Goal: Obtain resource: Download file/media

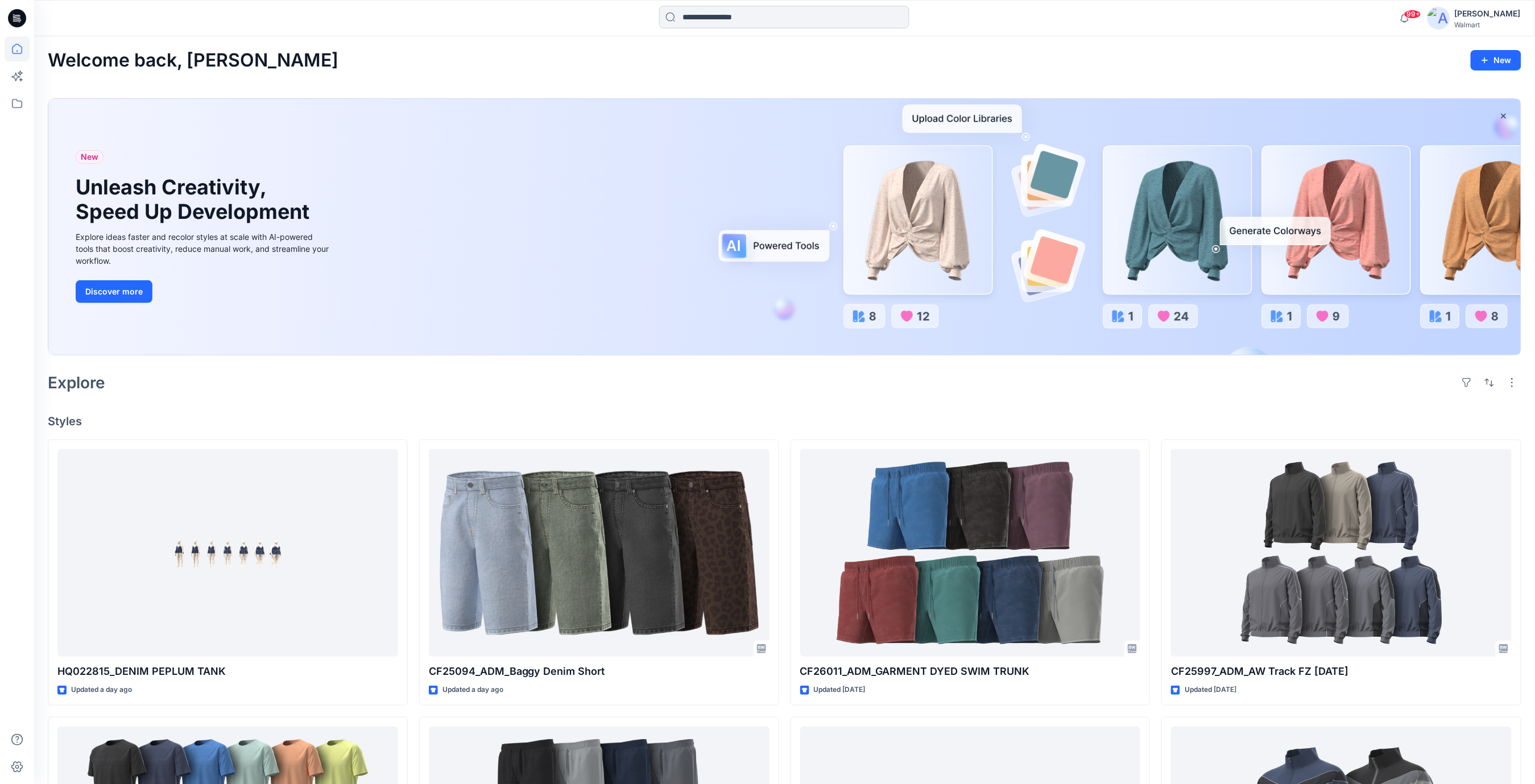
click at [735, 19] on input at bounding box center [783, 17] width 250 height 23
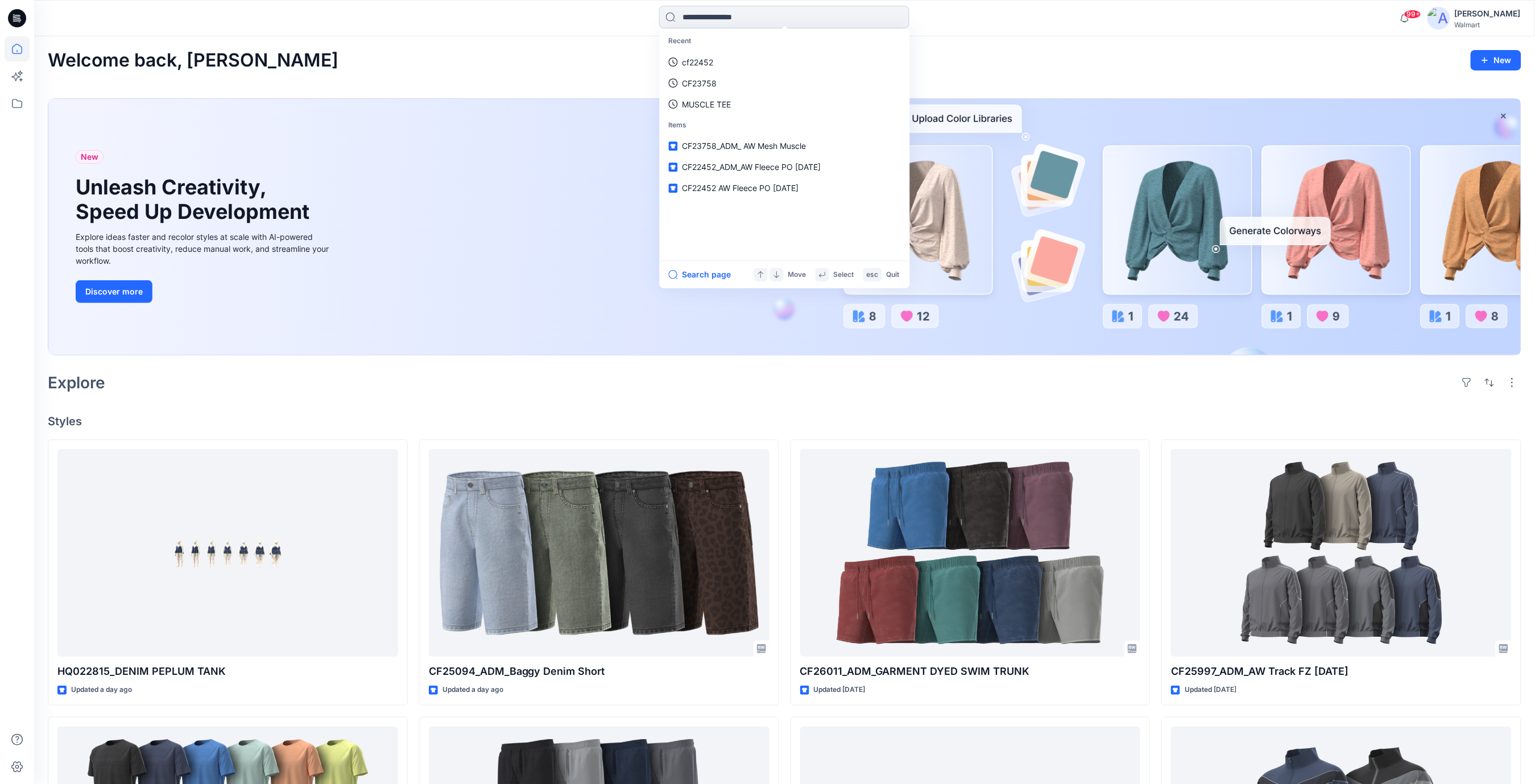
paste input "*******"
type input "*******"
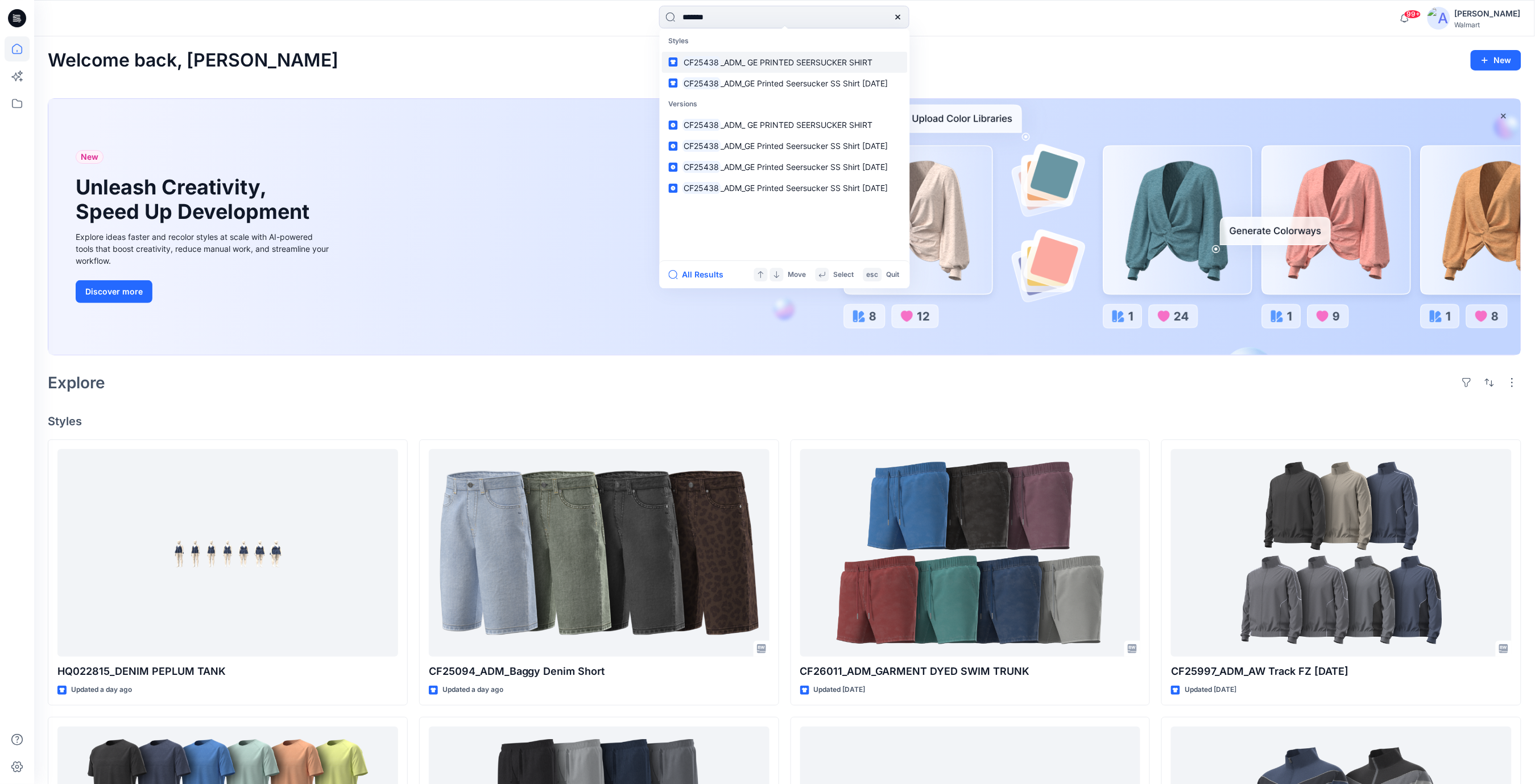
click at [796, 64] on span "_ADM_ GE PRINTED SEERSUCKER SHIRT" at bounding box center [796, 62] width 152 height 10
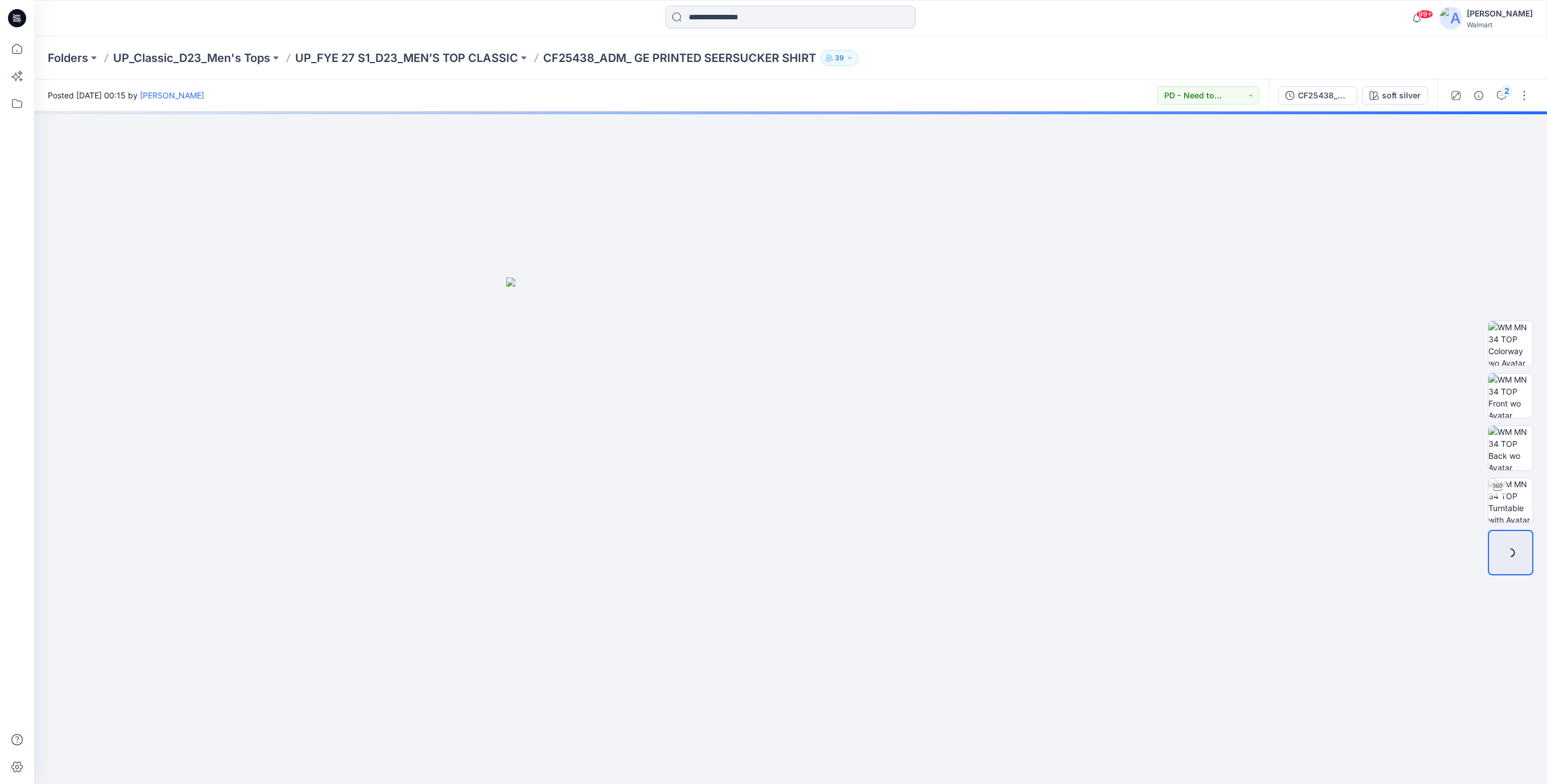
click at [749, 19] on input at bounding box center [790, 17] width 250 height 23
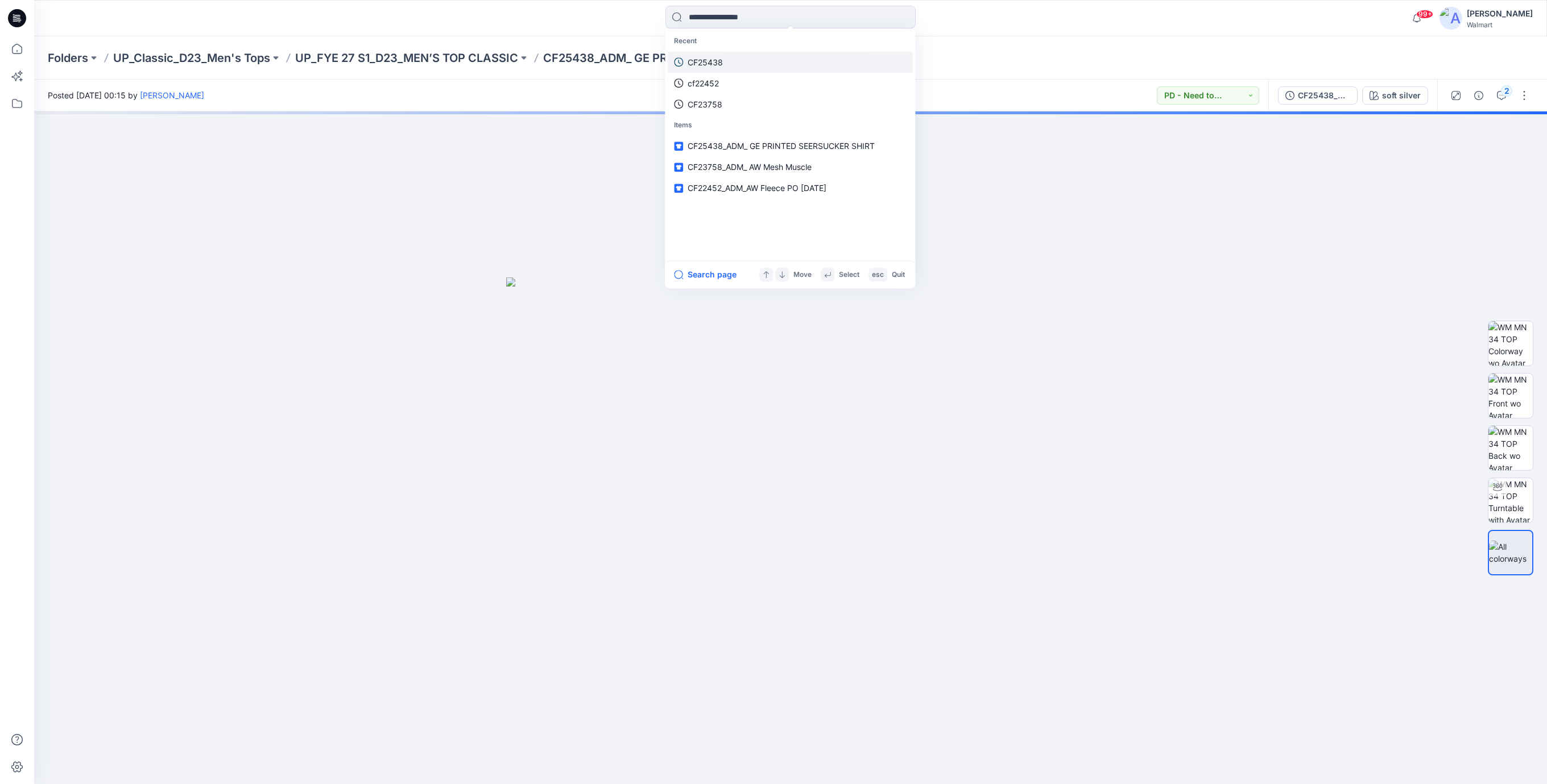
click at [715, 65] on p "CF25438" at bounding box center [705, 62] width 35 height 12
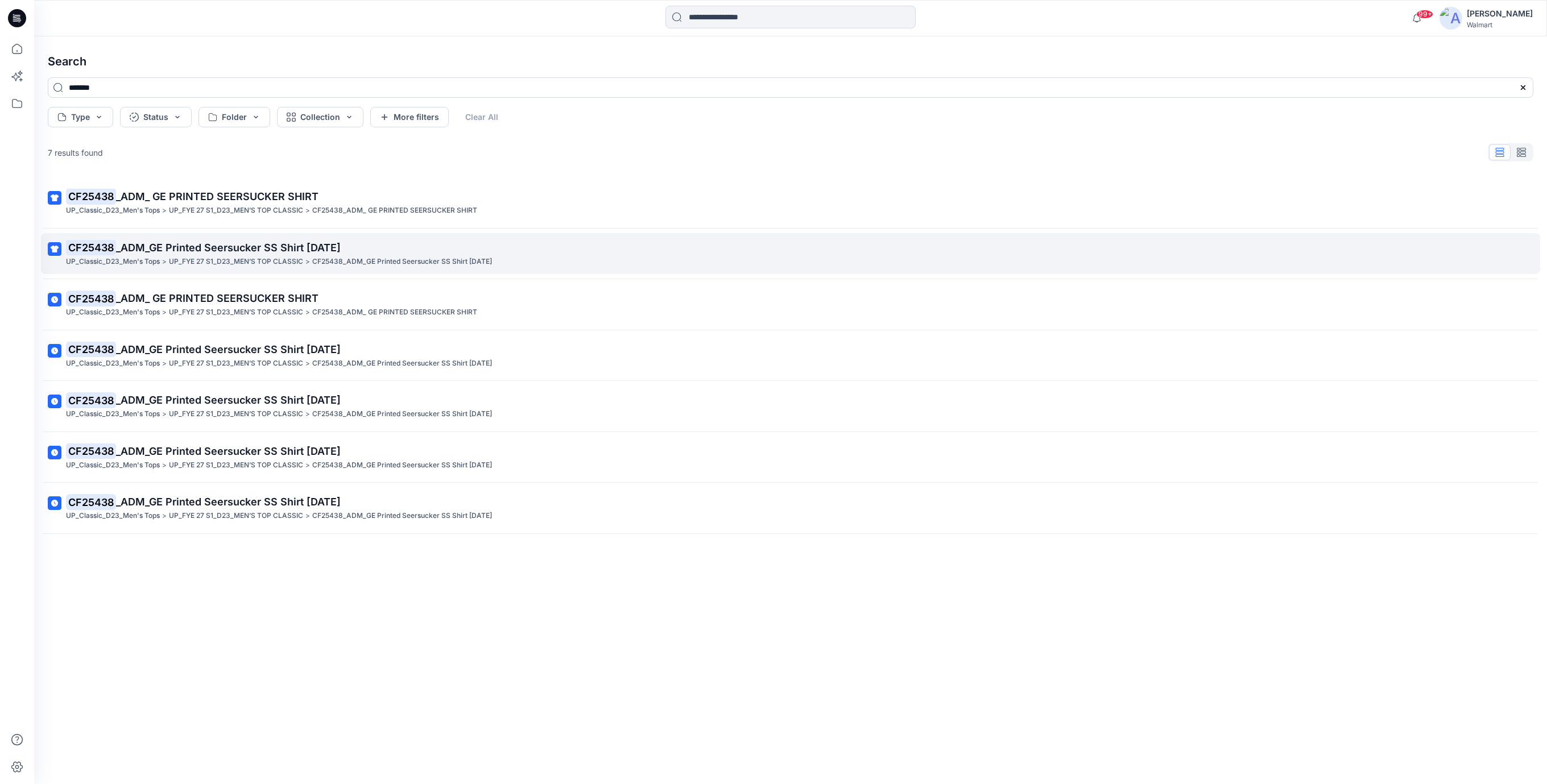
click at [277, 246] on span "_ADM_GE Printed Seersucker SS Shirt [DATE]" at bounding box center [229, 248] width 225 height 12
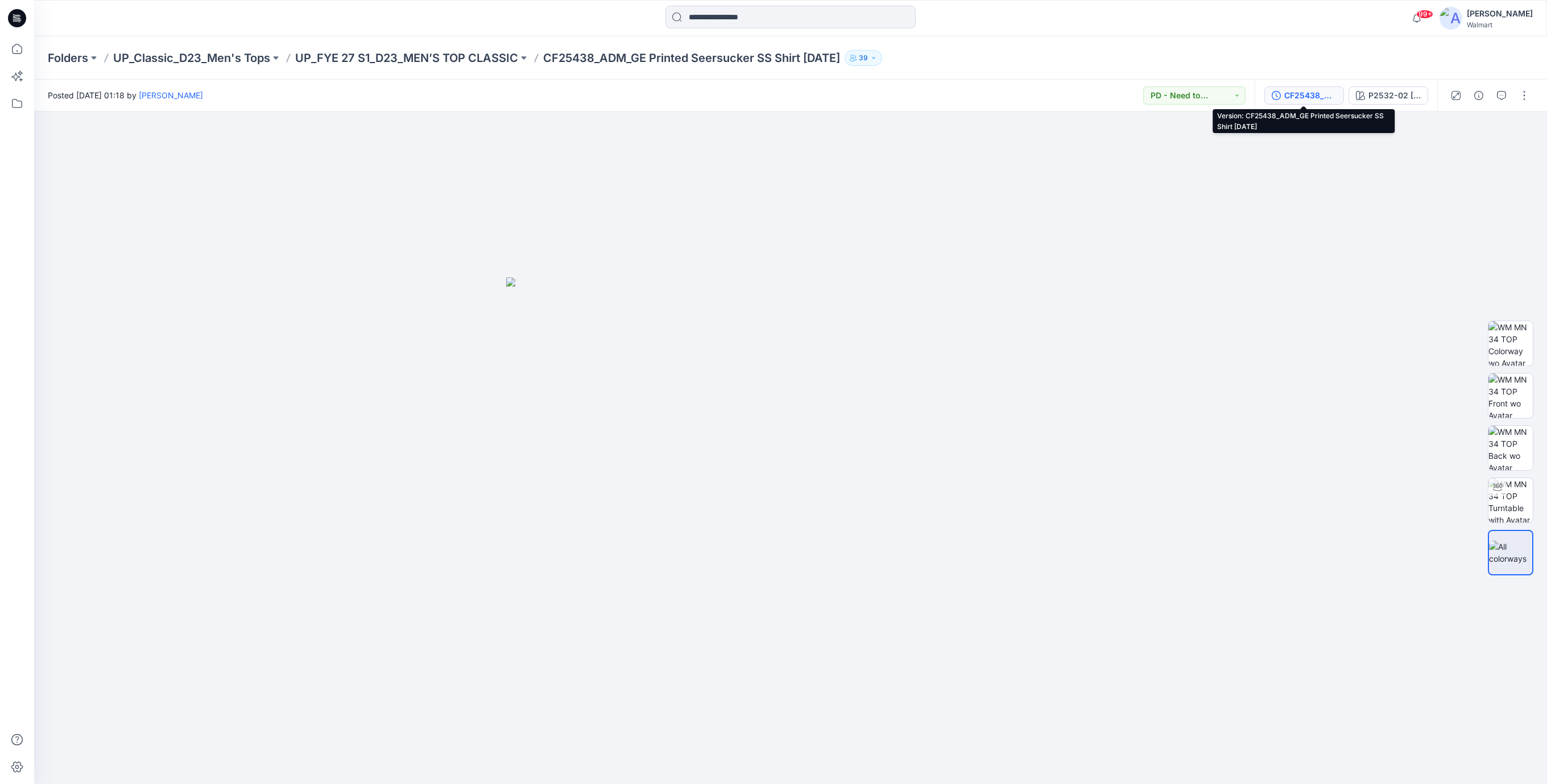
click at [1302, 98] on div "CF25438_ADM_GE Printed Seersucker SS Shirt [DATE]" at bounding box center [1310, 95] width 52 height 12
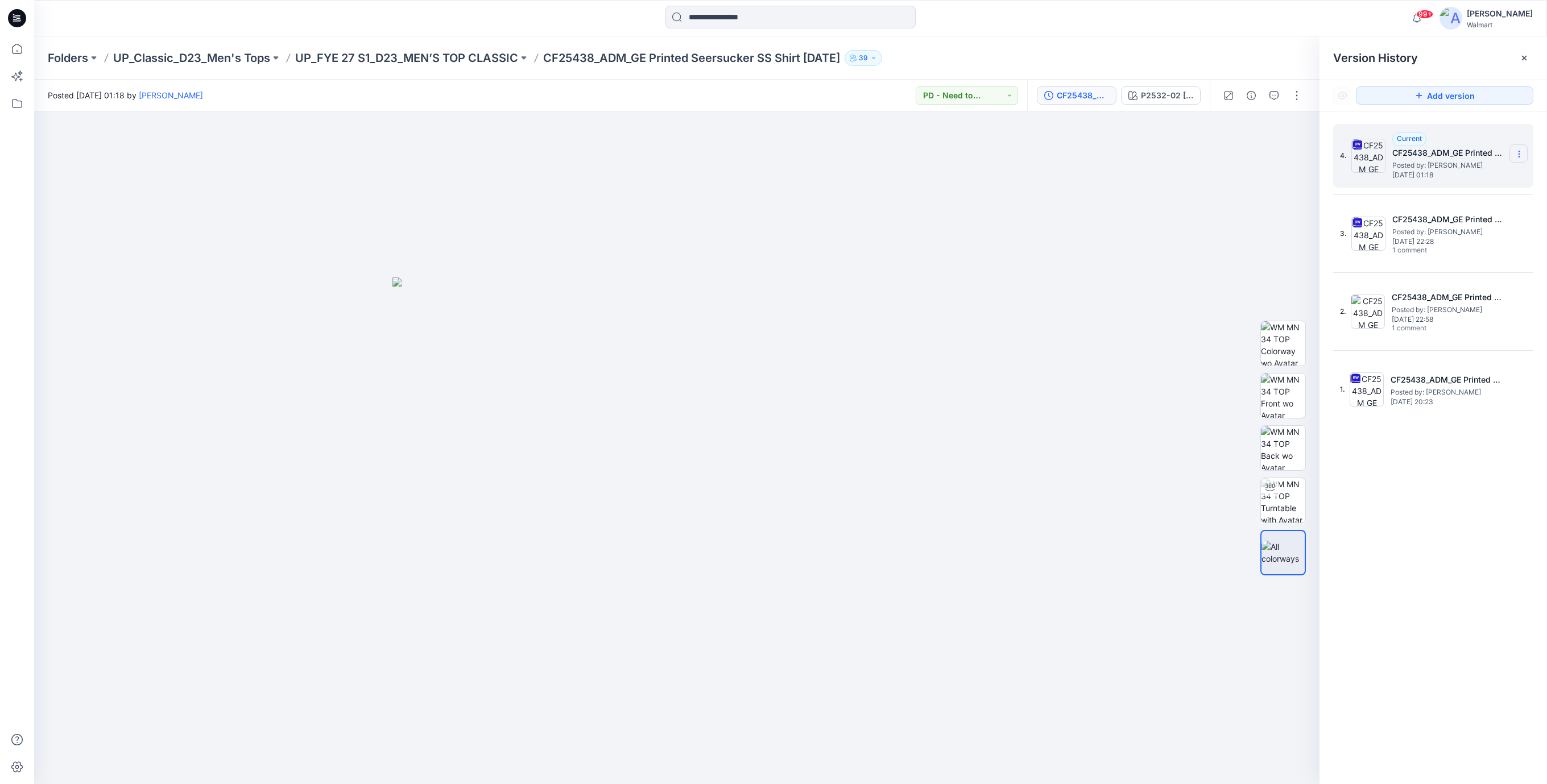
click at [1520, 153] on icon at bounding box center [1519, 154] width 9 height 9
click at [1429, 176] on span "Download Source BW File" at bounding box center [1460, 177] width 95 height 14
click at [601, 188] on div at bounding box center [676, 447] width 1285 height 672
click at [14, 17] on icon at bounding box center [17, 18] width 18 height 18
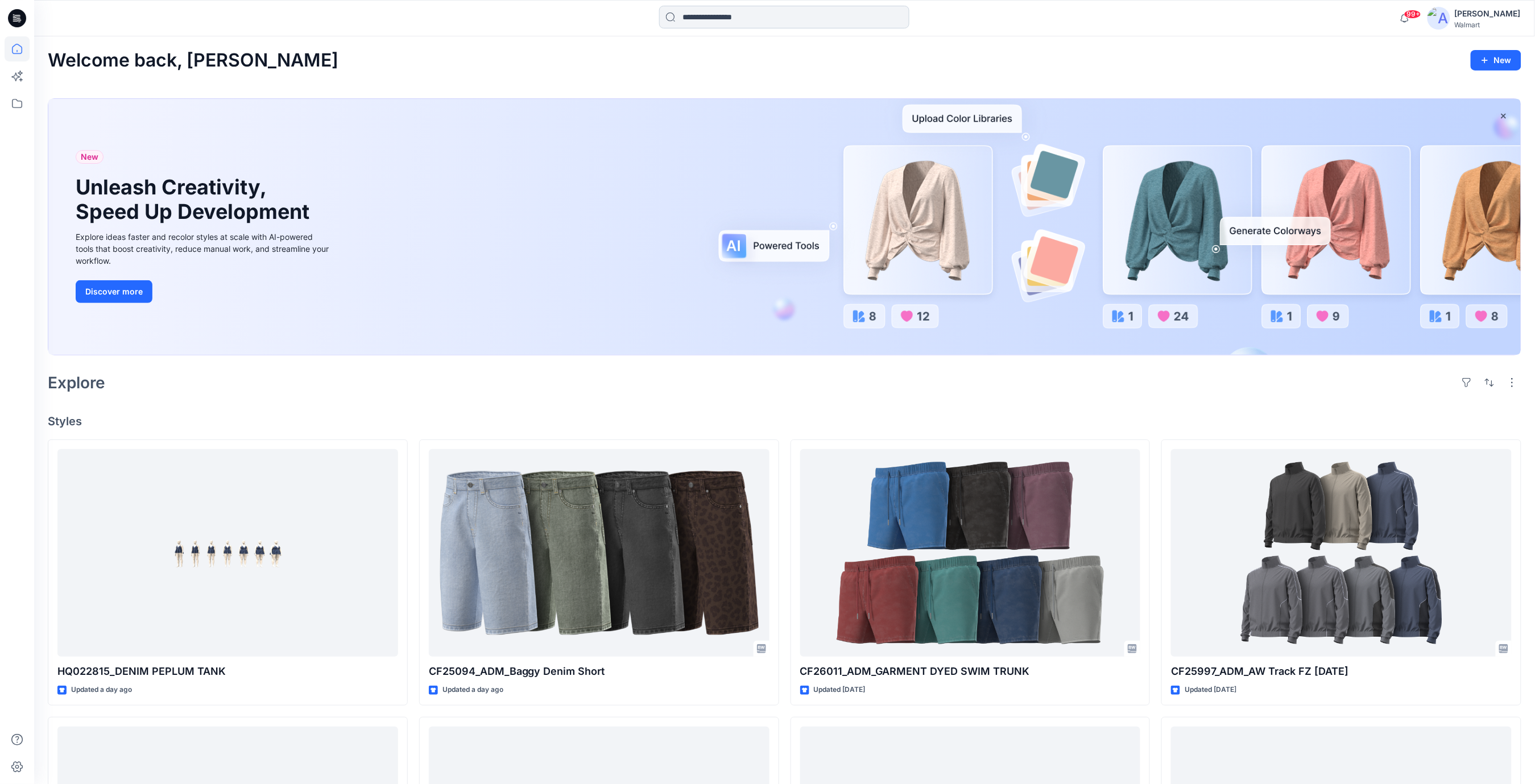
click at [717, 17] on input at bounding box center [783, 17] width 250 height 23
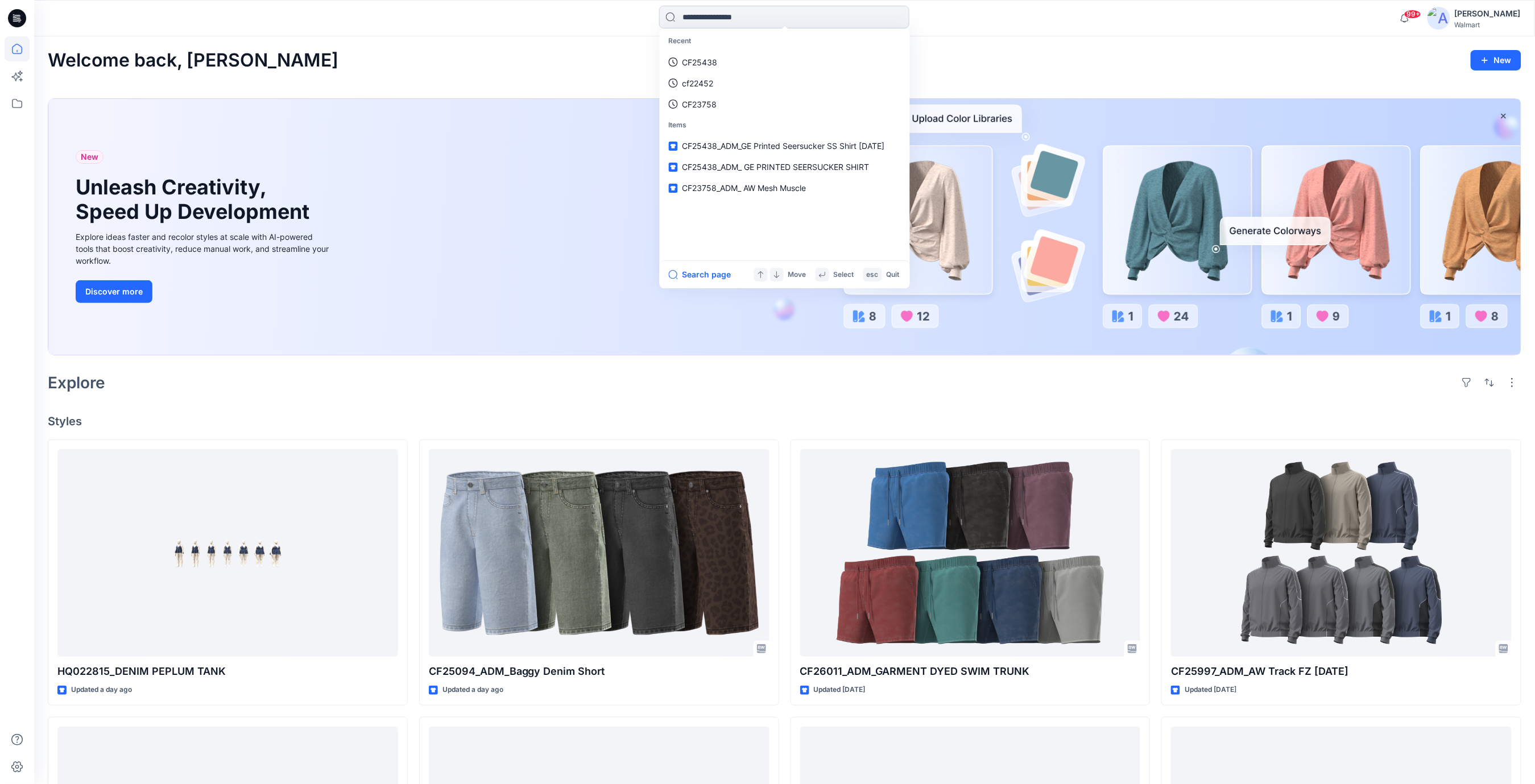
paste input "*******"
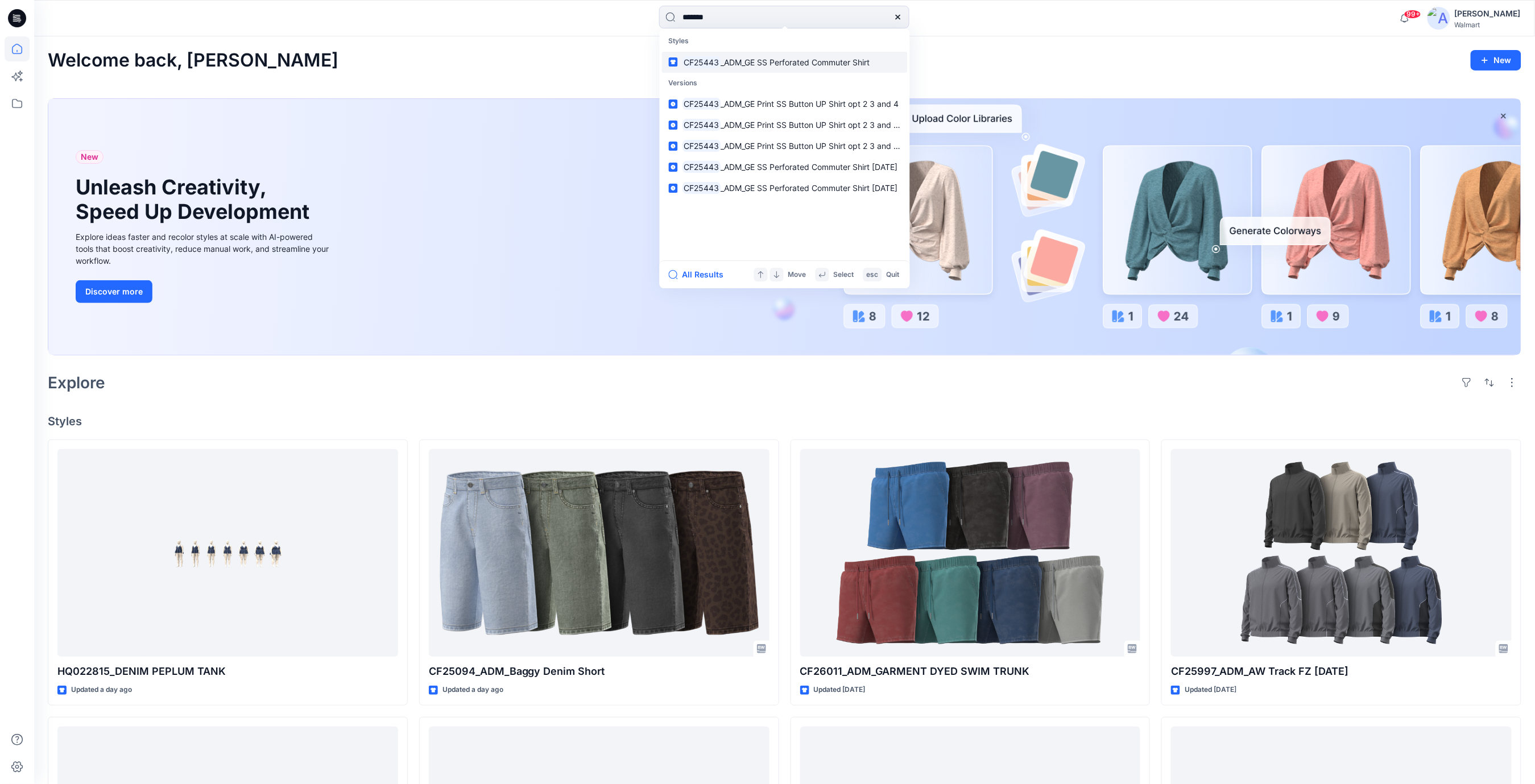
type input "*******"
click at [790, 62] on span "_ADM_GE SS Perforated Commuter Shirt" at bounding box center [795, 62] width 149 height 10
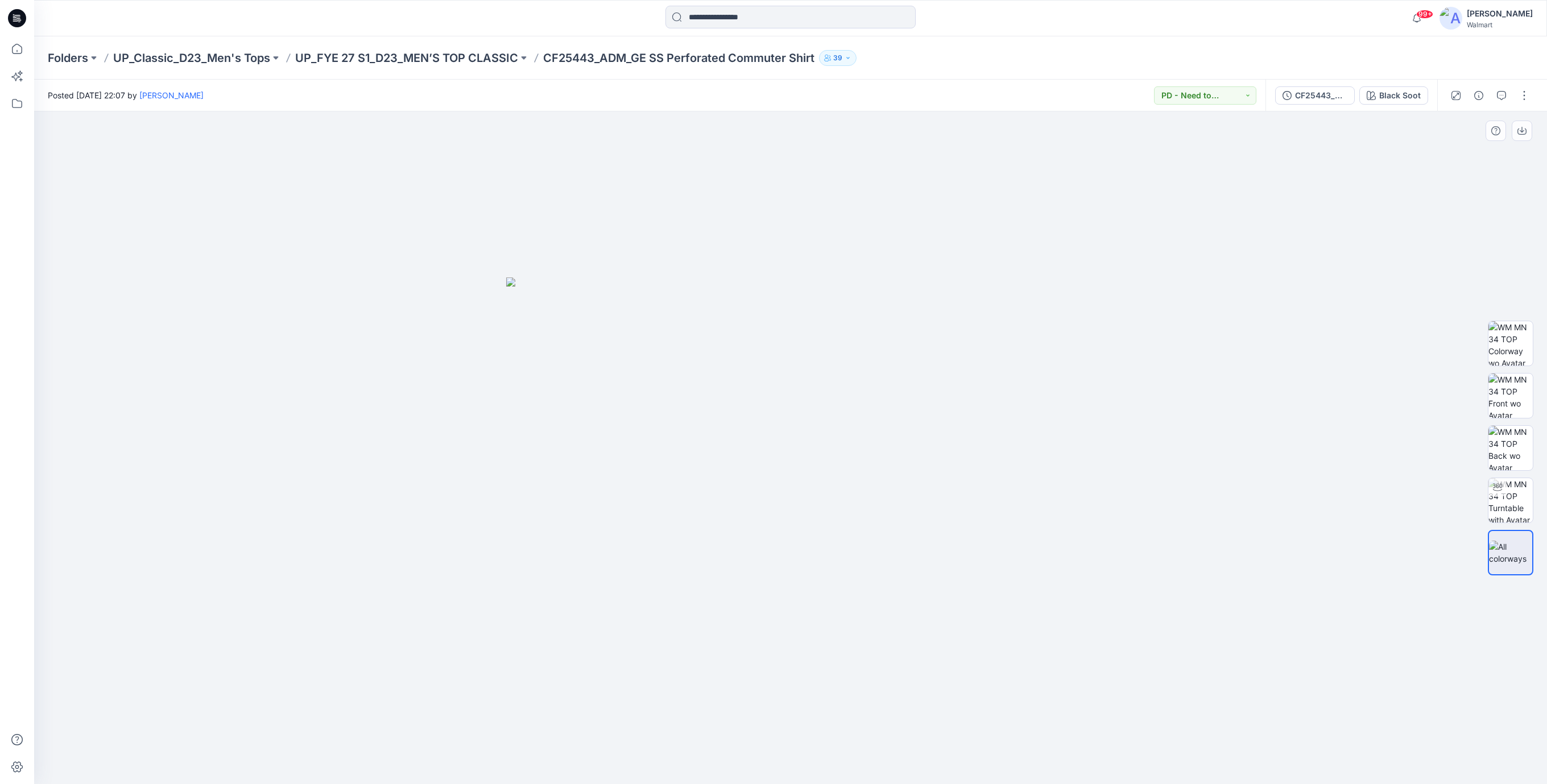
drag, startPoint x: 480, startPoint y: 245, endPoint x: 501, endPoint y: 224, distance: 29.7
click at [486, 239] on div at bounding box center [790, 447] width 1513 height 672
click at [705, 19] on input at bounding box center [790, 17] width 250 height 23
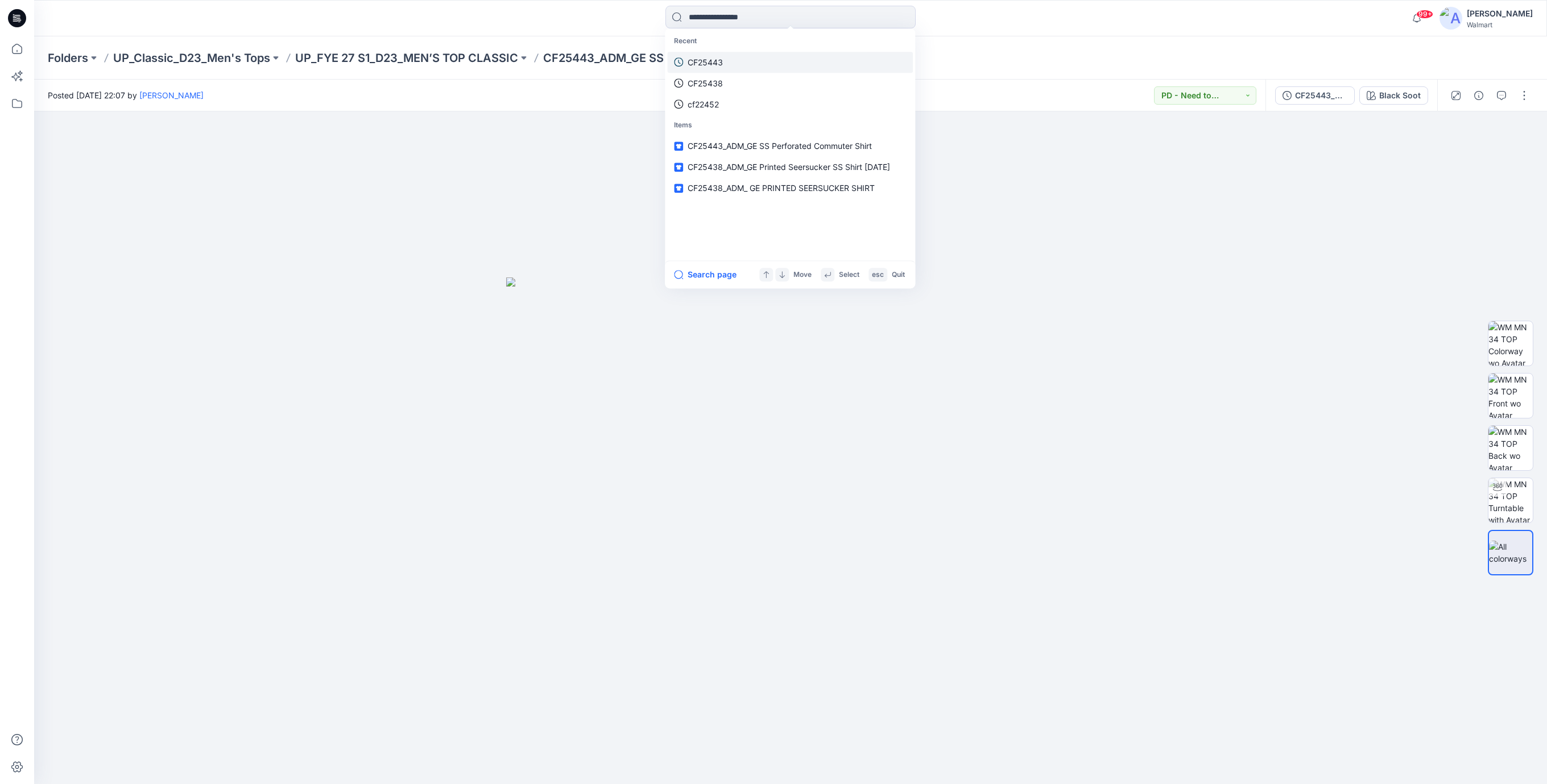
click at [713, 61] on p "CF25443" at bounding box center [705, 62] width 35 height 12
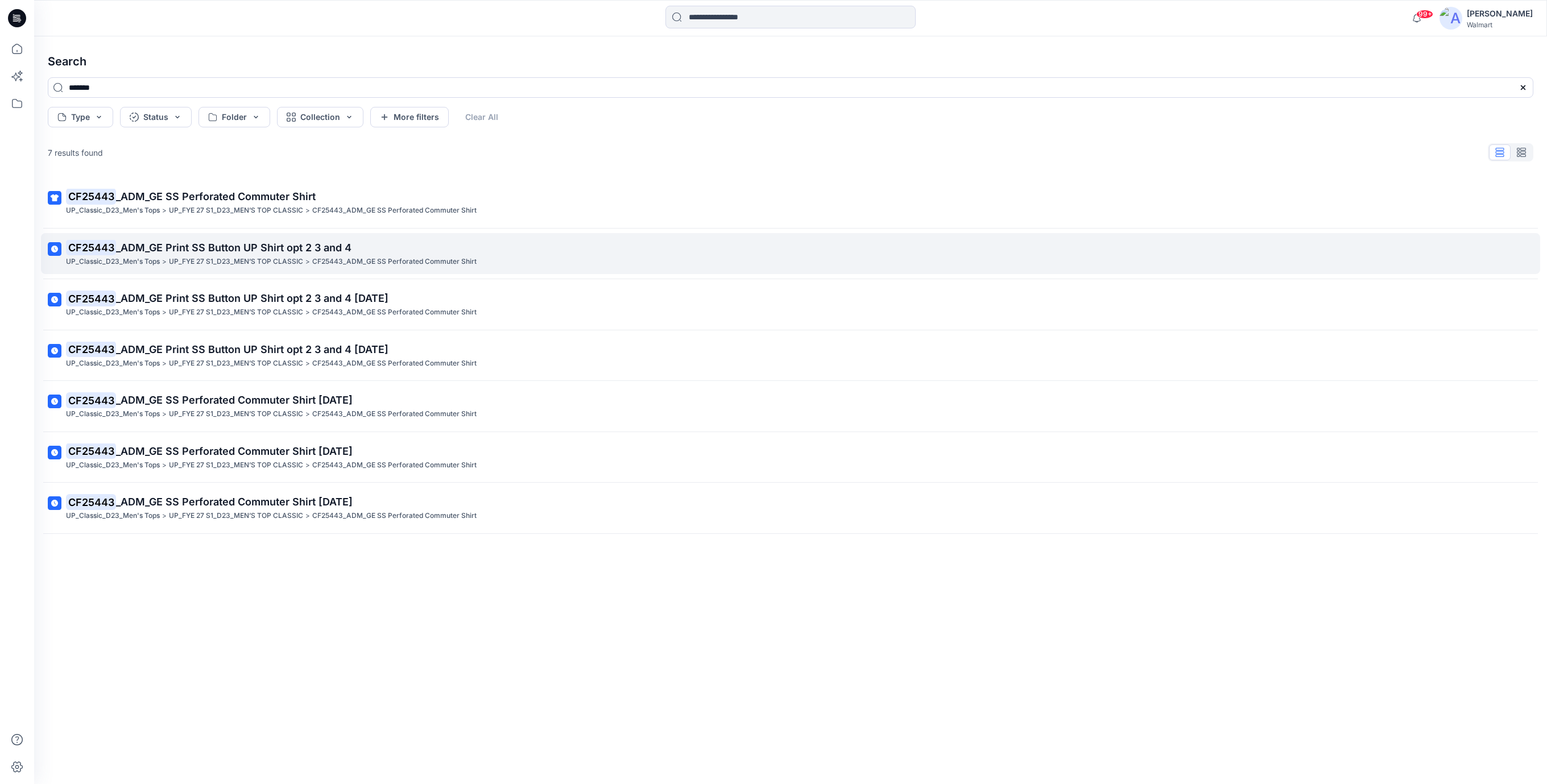
click at [315, 250] on span "_ADM_GE Print SS Button UP Shirt opt 2 3 and 4" at bounding box center [234, 248] width 236 height 12
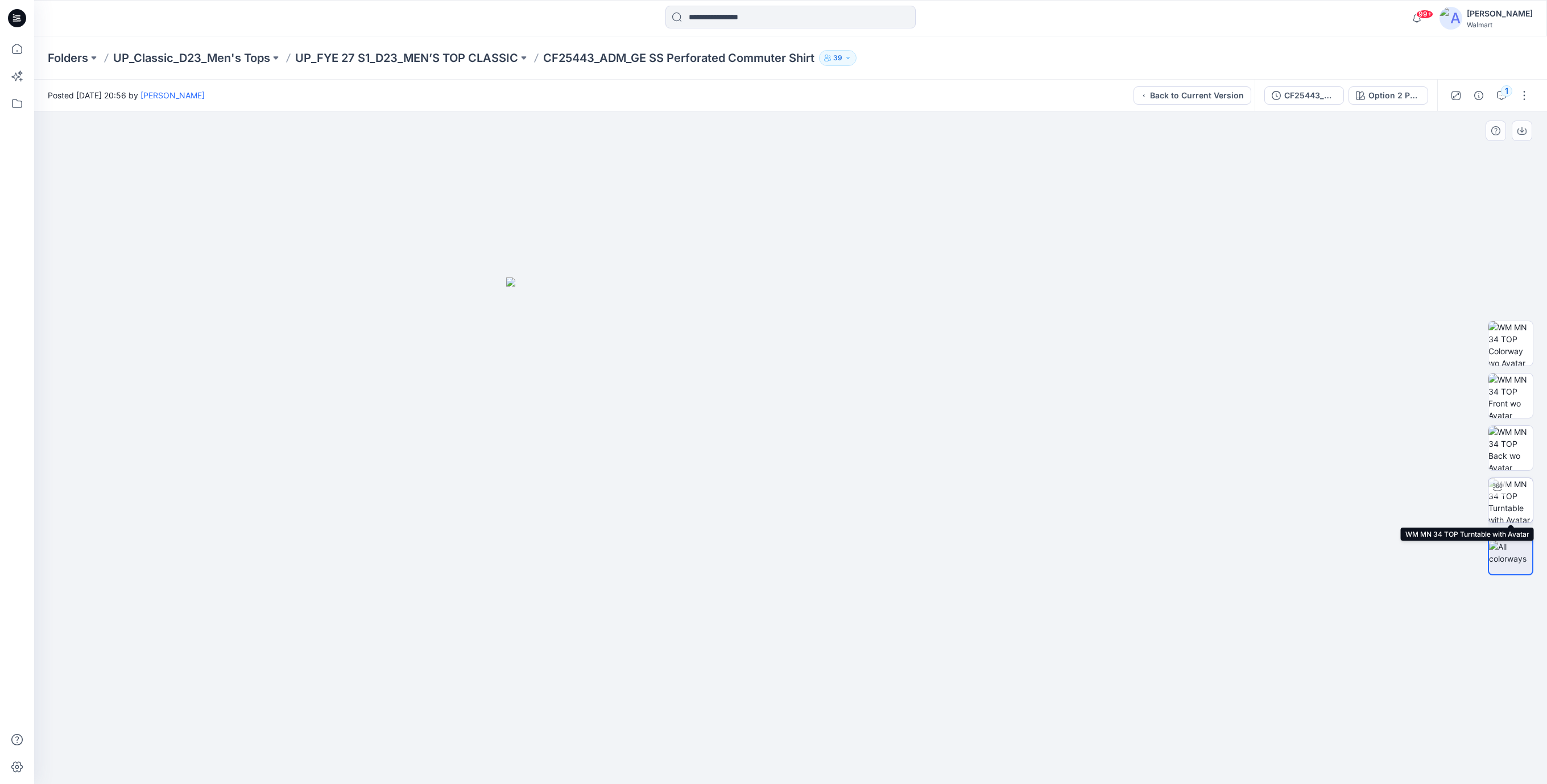
click at [1517, 494] on img at bounding box center [1510, 500] width 44 height 44
drag, startPoint x: 844, startPoint y: 447, endPoint x: 846, endPoint y: 517, distance: 70.0
click at [846, 517] on img at bounding box center [790, 447] width 957 height 672
drag, startPoint x: 884, startPoint y: 767, endPoint x: 900, endPoint y: 609, distance: 158.8
click at [897, 725] on div at bounding box center [790, 447] width 1513 height 672
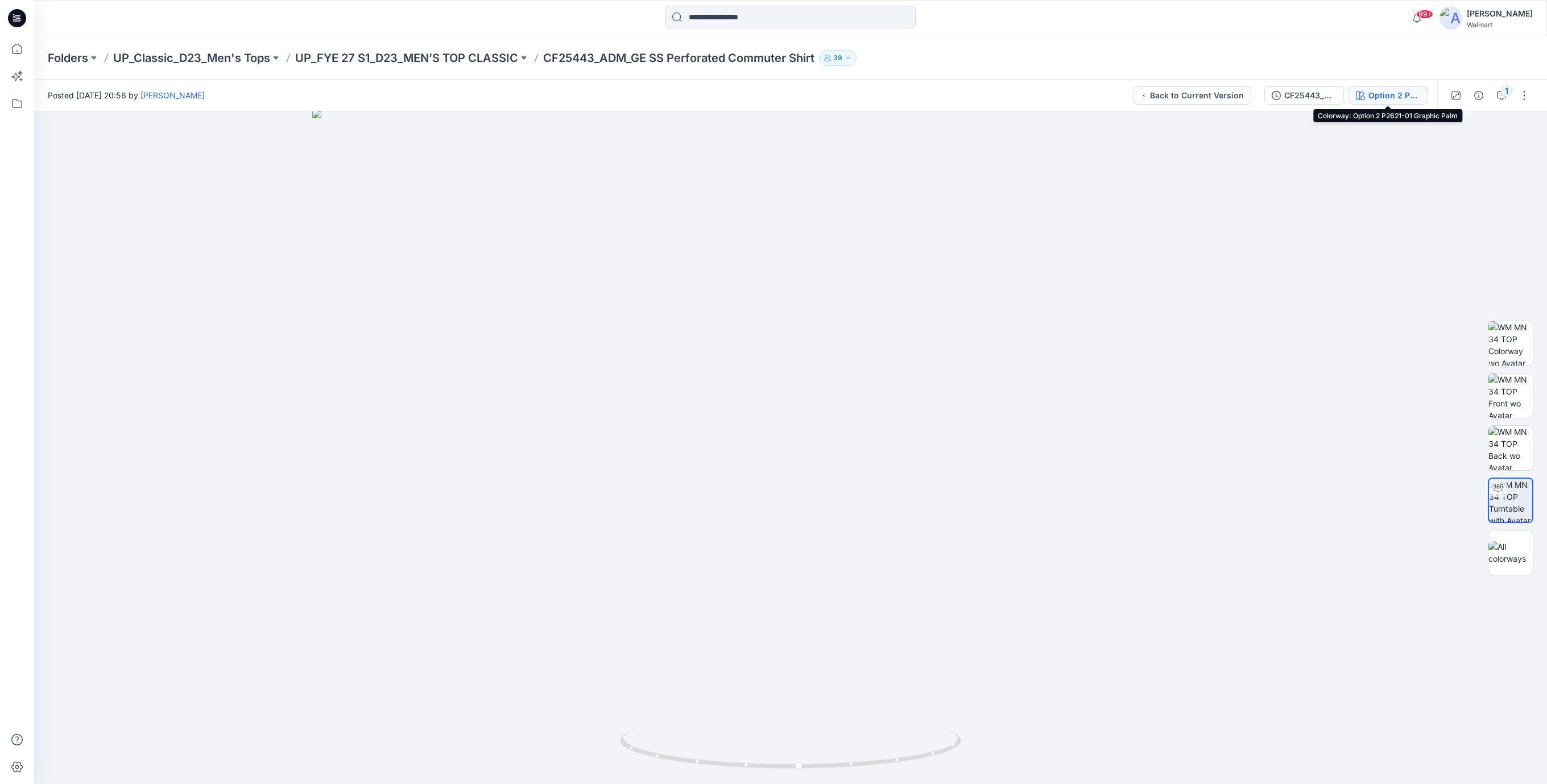
click at [1373, 98] on div "Option 2 P2621-01 Graphic Palm" at bounding box center [1394, 95] width 52 height 12
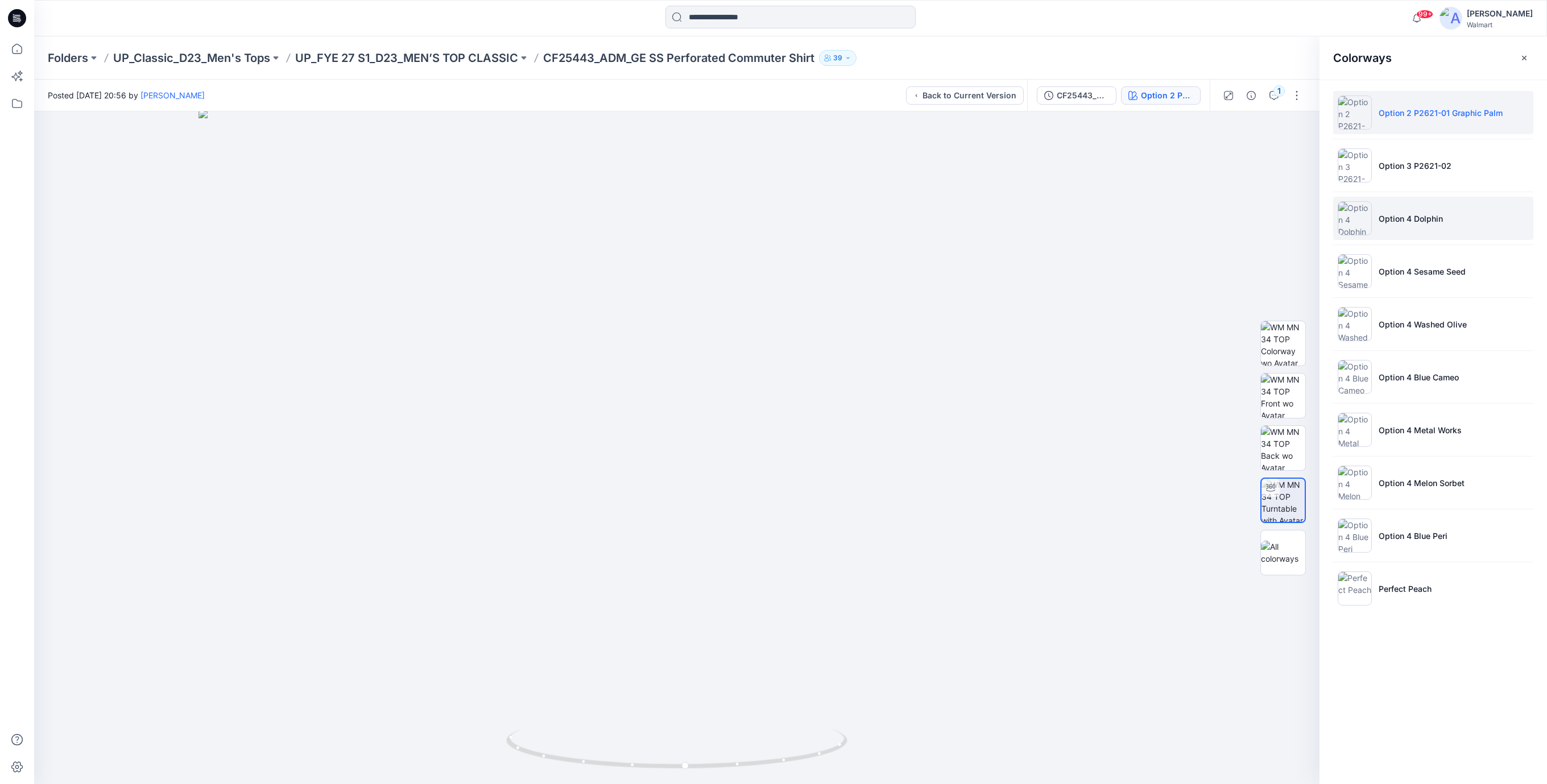
click at [1375, 218] on li "Option 4 Dolphin" at bounding box center [1432, 218] width 200 height 43
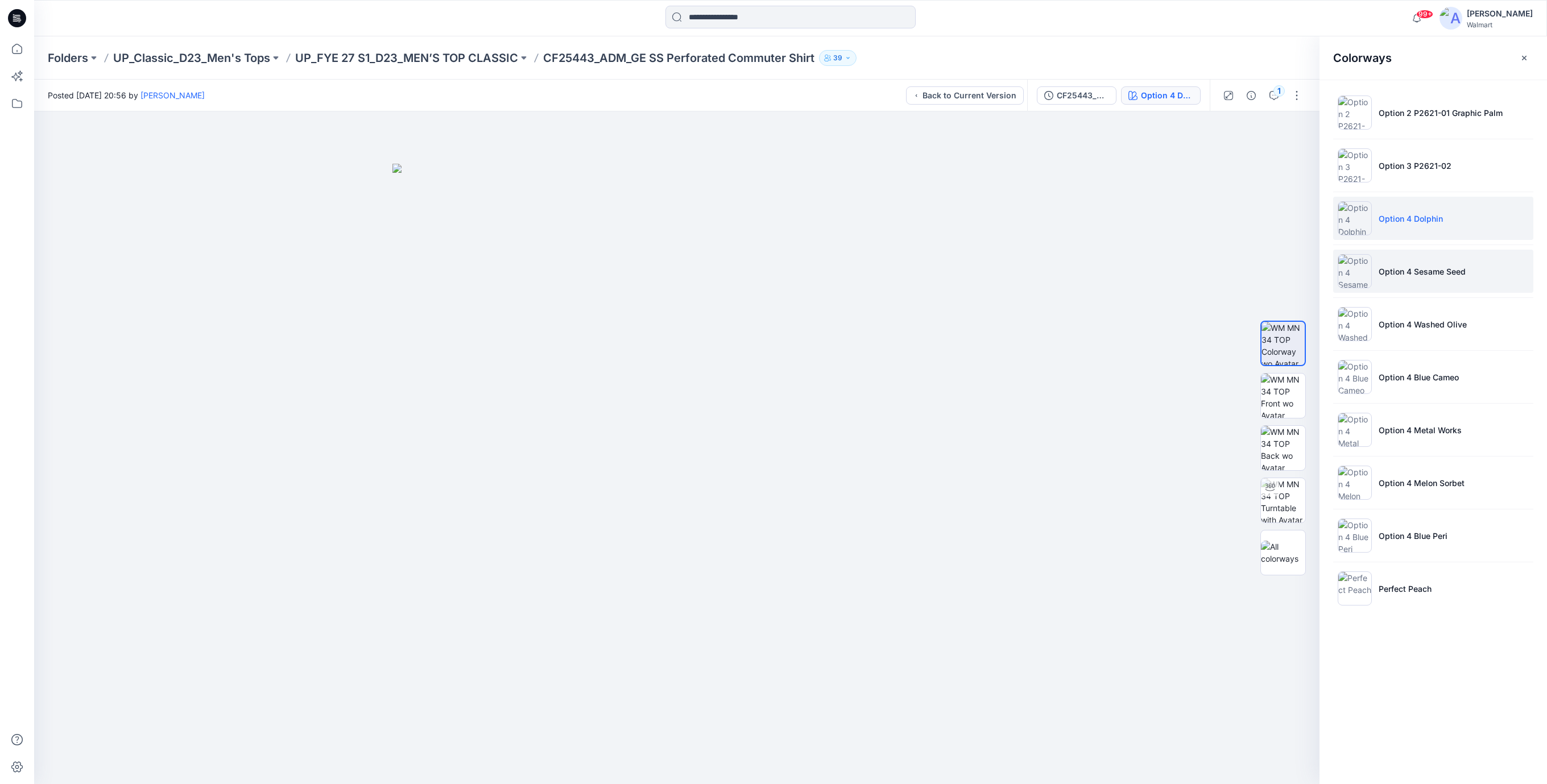
click at [1403, 277] on p "Option 4 Sesame Seed" at bounding box center [1422, 271] width 87 height 12
click at [1393, 324] on p "Option 4 Washed Olive" at bounding box center [1422, 324] width 88 height 12
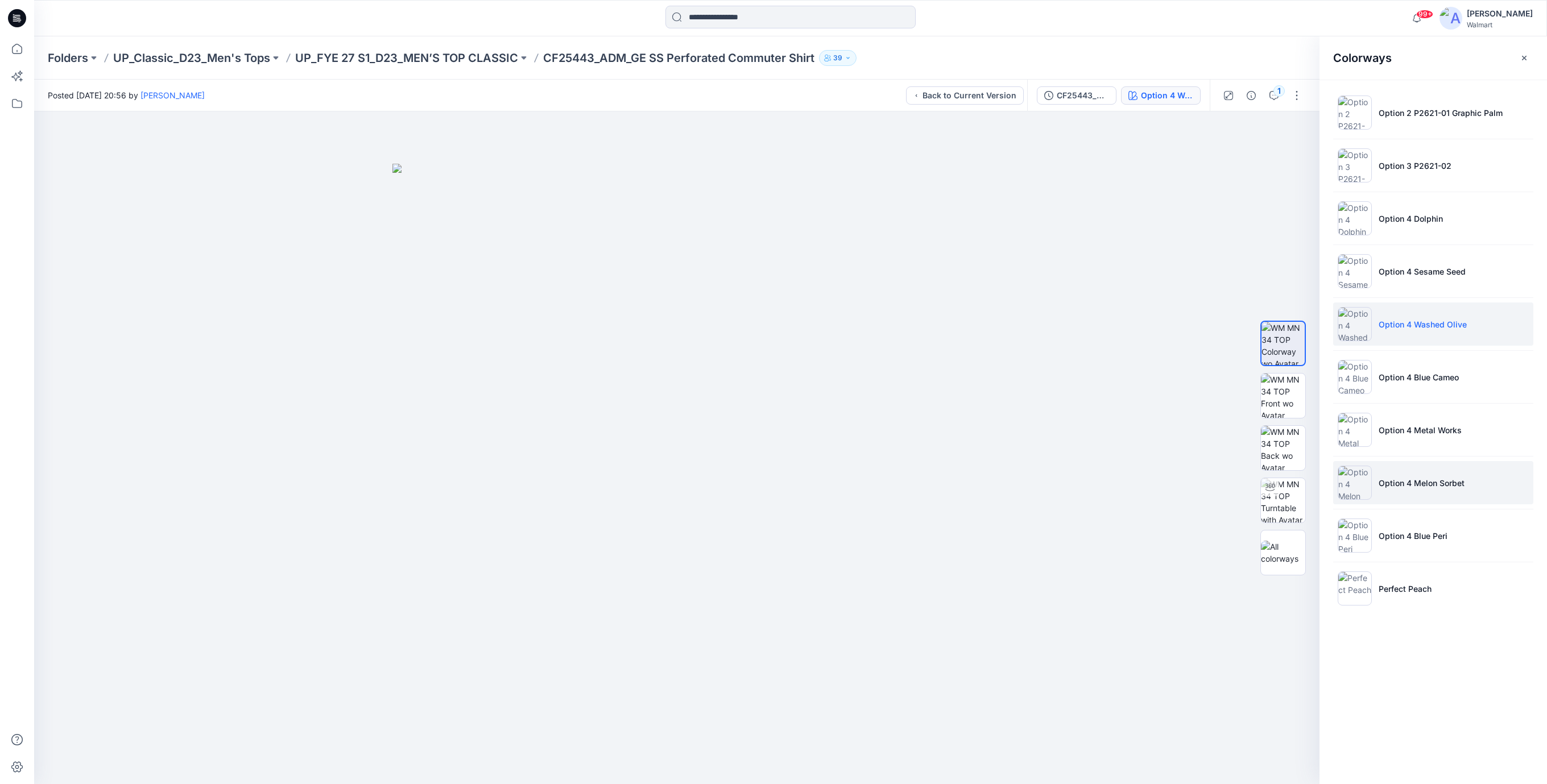
click at [1413, 484] on p "Option 4 Melon Sorbet" at bounding box center [1421, 483] width 86 height 12
click at [1081, 98] on div "CF25443_ADM_GE Print SS Button UP Shirt opt 2 3 and 4" at bounding box center [1082, 95] width 52 height 12
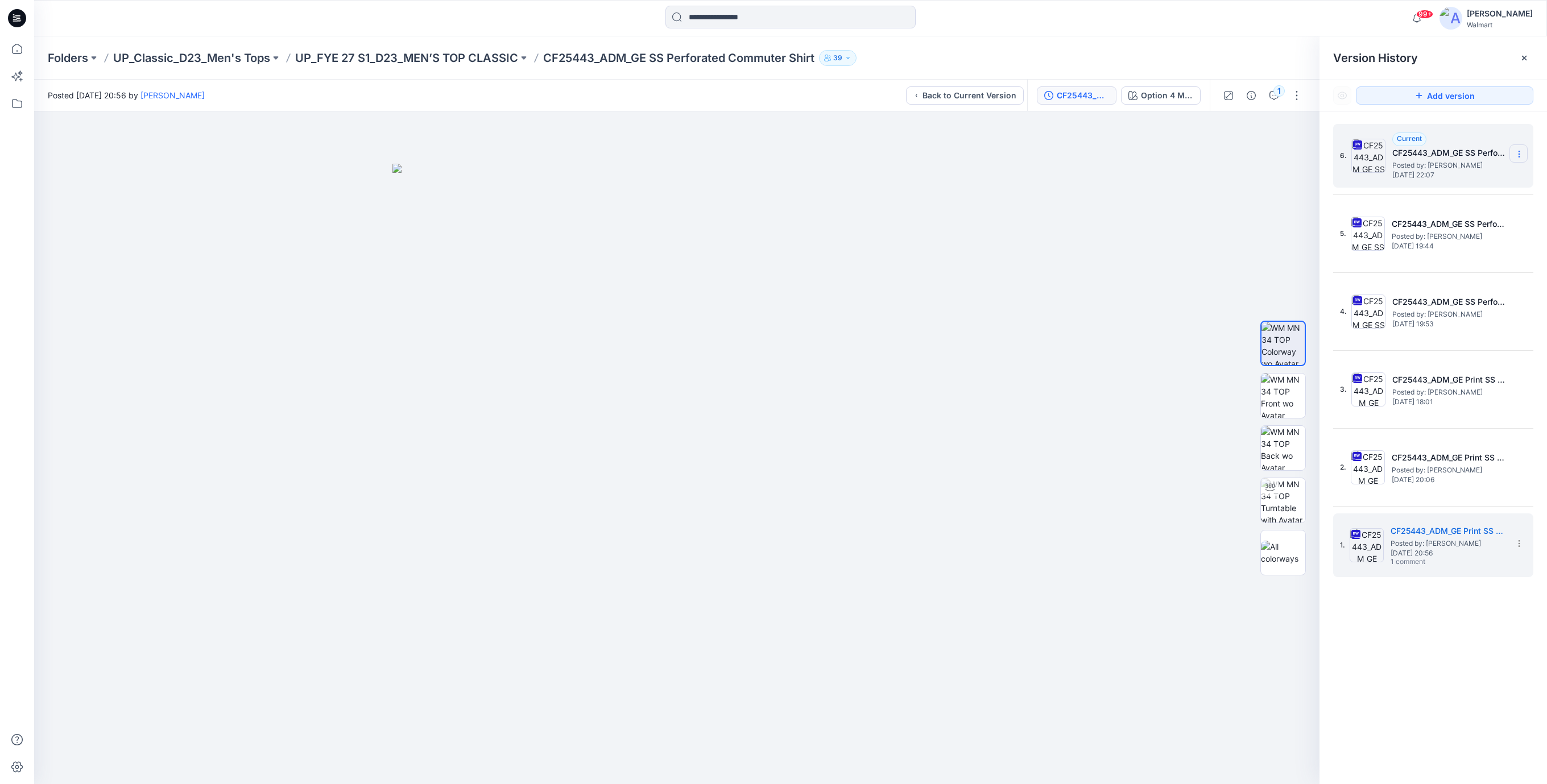
click at [1522, 153] on icon at bounding box center [1519, 154] width 9 height 9
click at [1463, 175] on span "Download Source BW File" at bounding box center [1460, 177] width 95 height 14
click at [629, 182] on img at bounding box center [676, 474] width 568 height 621
click at [16, 21] on icon at bounding box center [15, 21] width 5 height 1
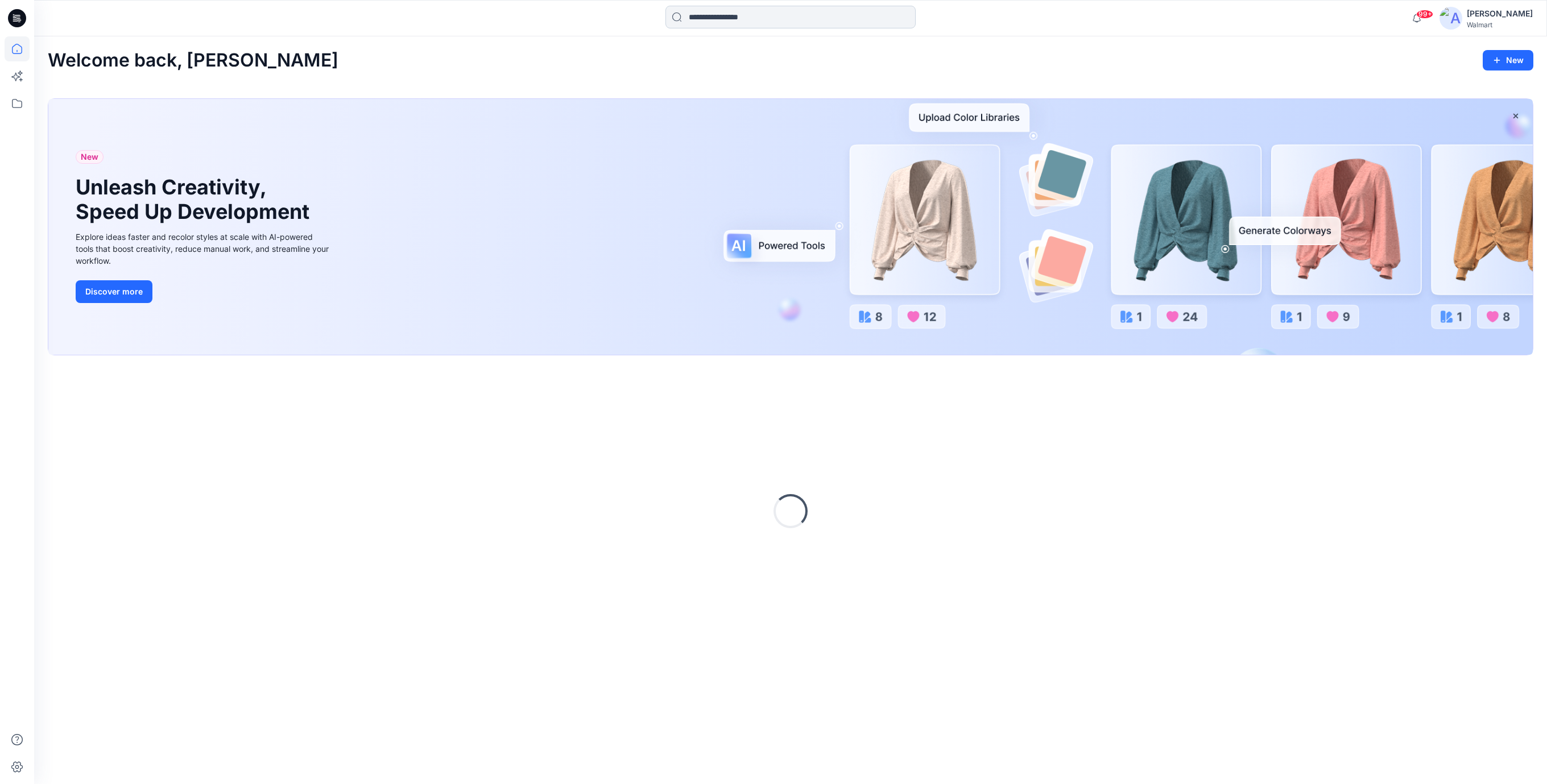
click at [734, 14] on input at bounding box center [790, 17] width 250 height 23
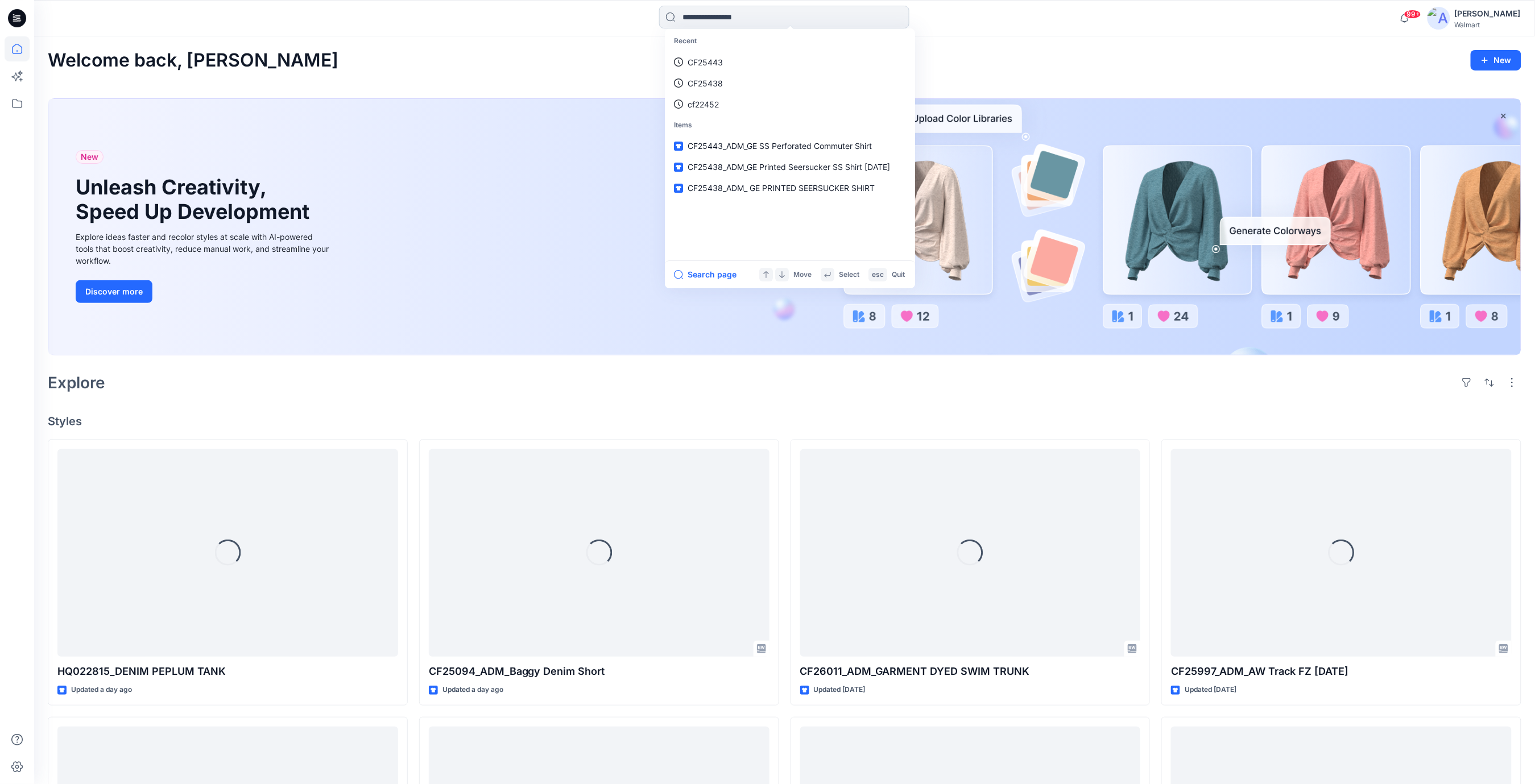
paste input "*******"
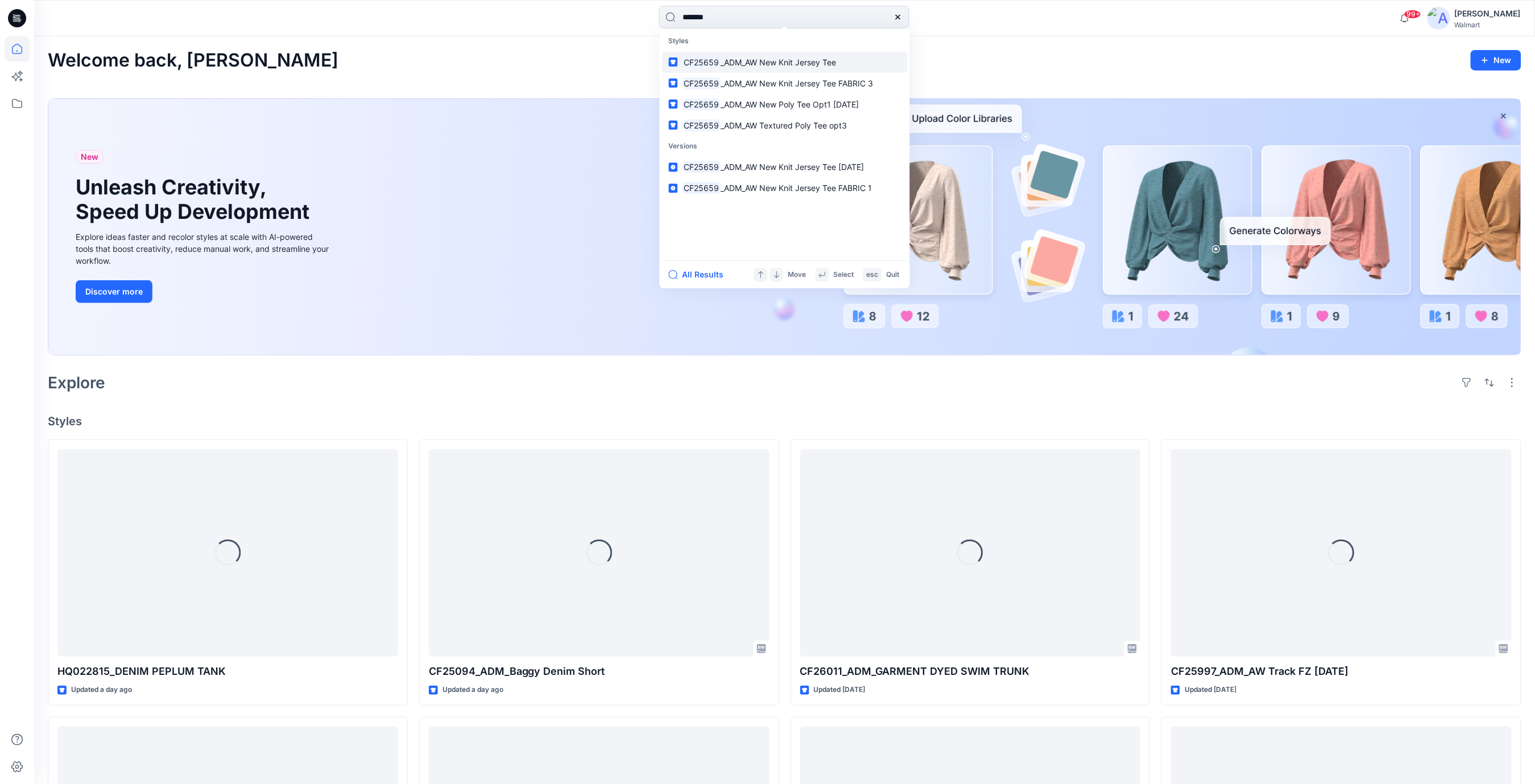
type input "*******"
click at [716, 64] on mark "CF25659" at bounding box center [701, 62] width 39 height 13
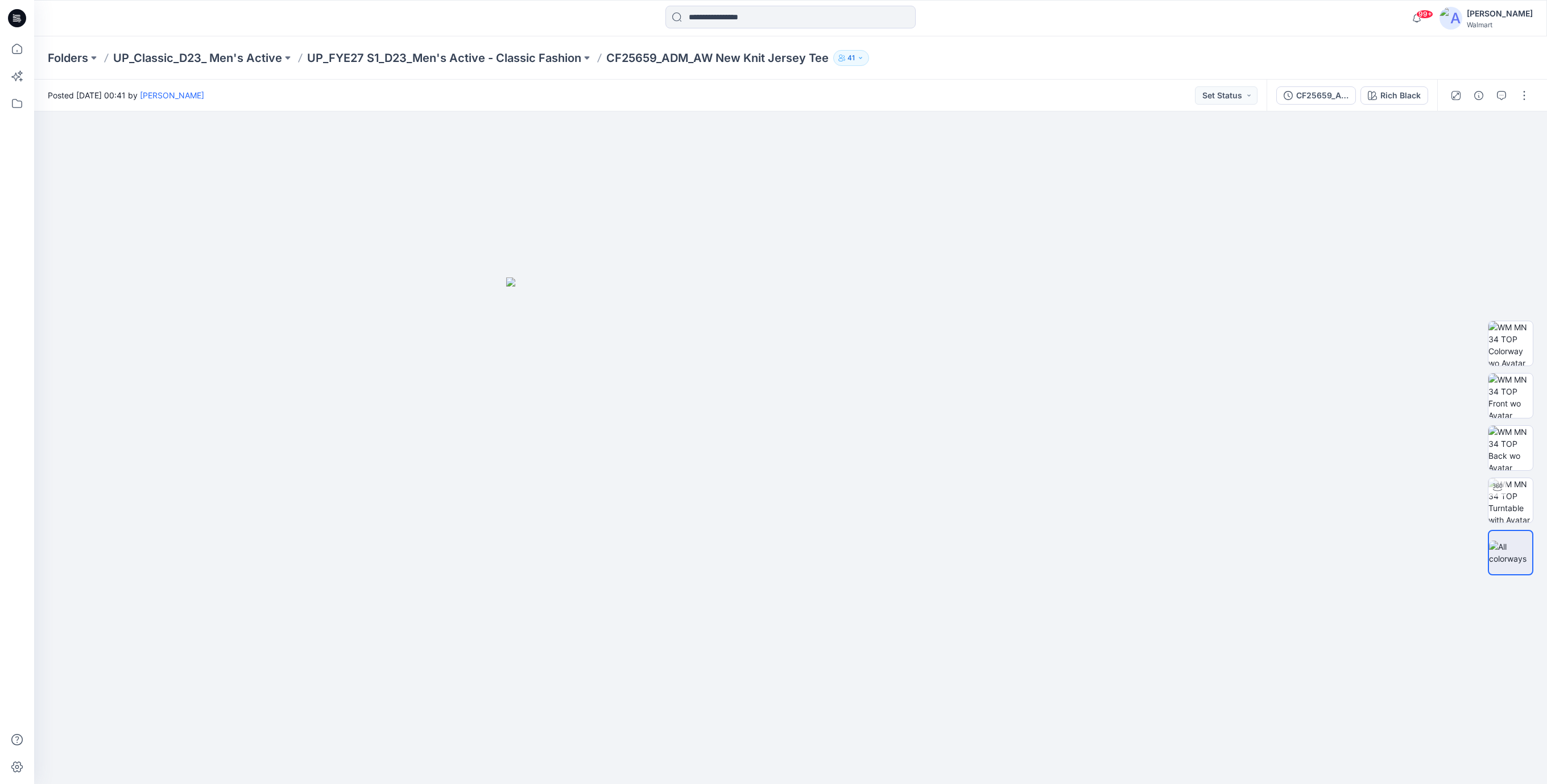
click at [14, 21] on icon at bounding box center [17, 18] width 18 height 18
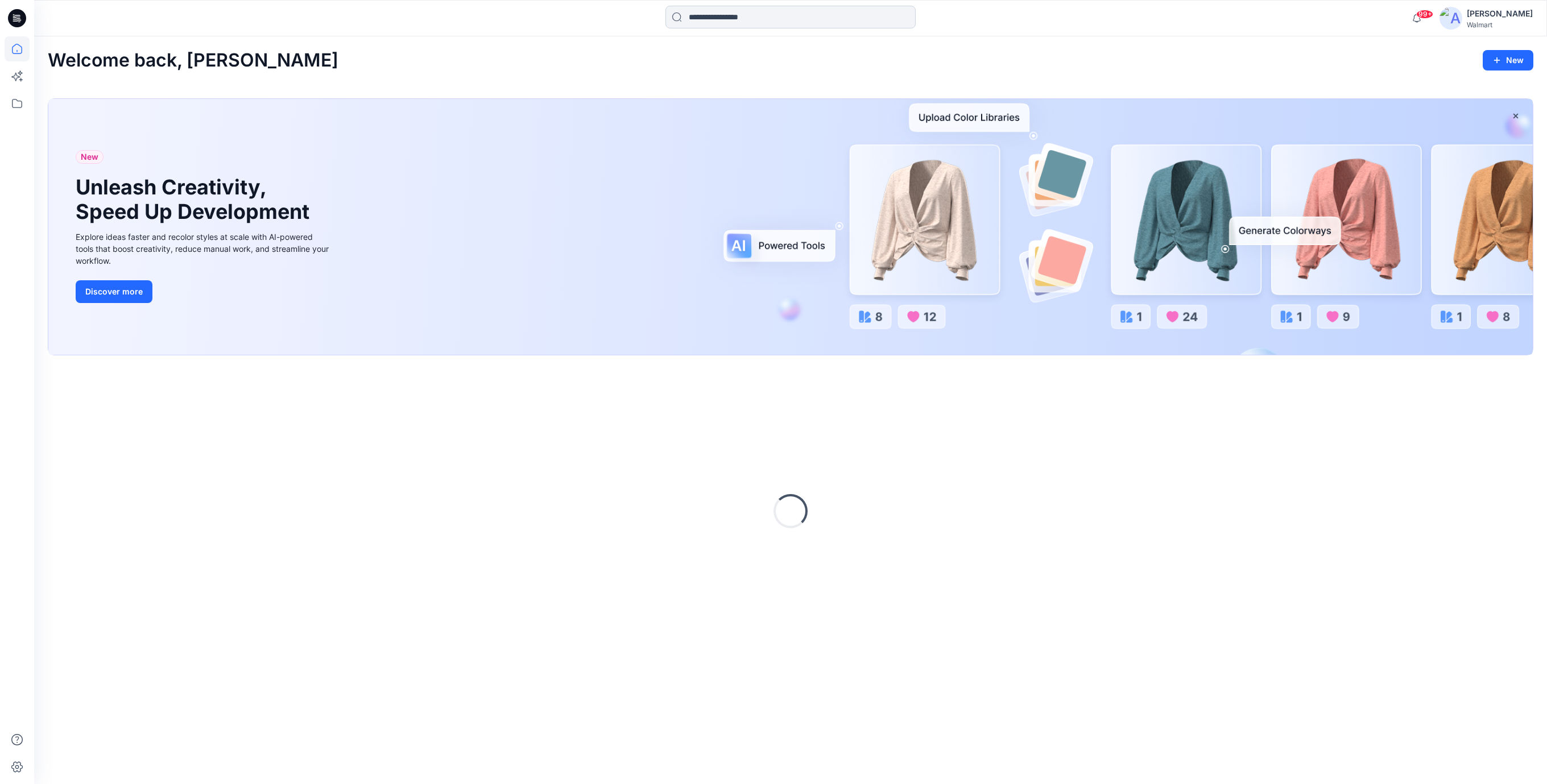
click at [704, 14] on input at bounding box center [790, 17] width 250 height 23
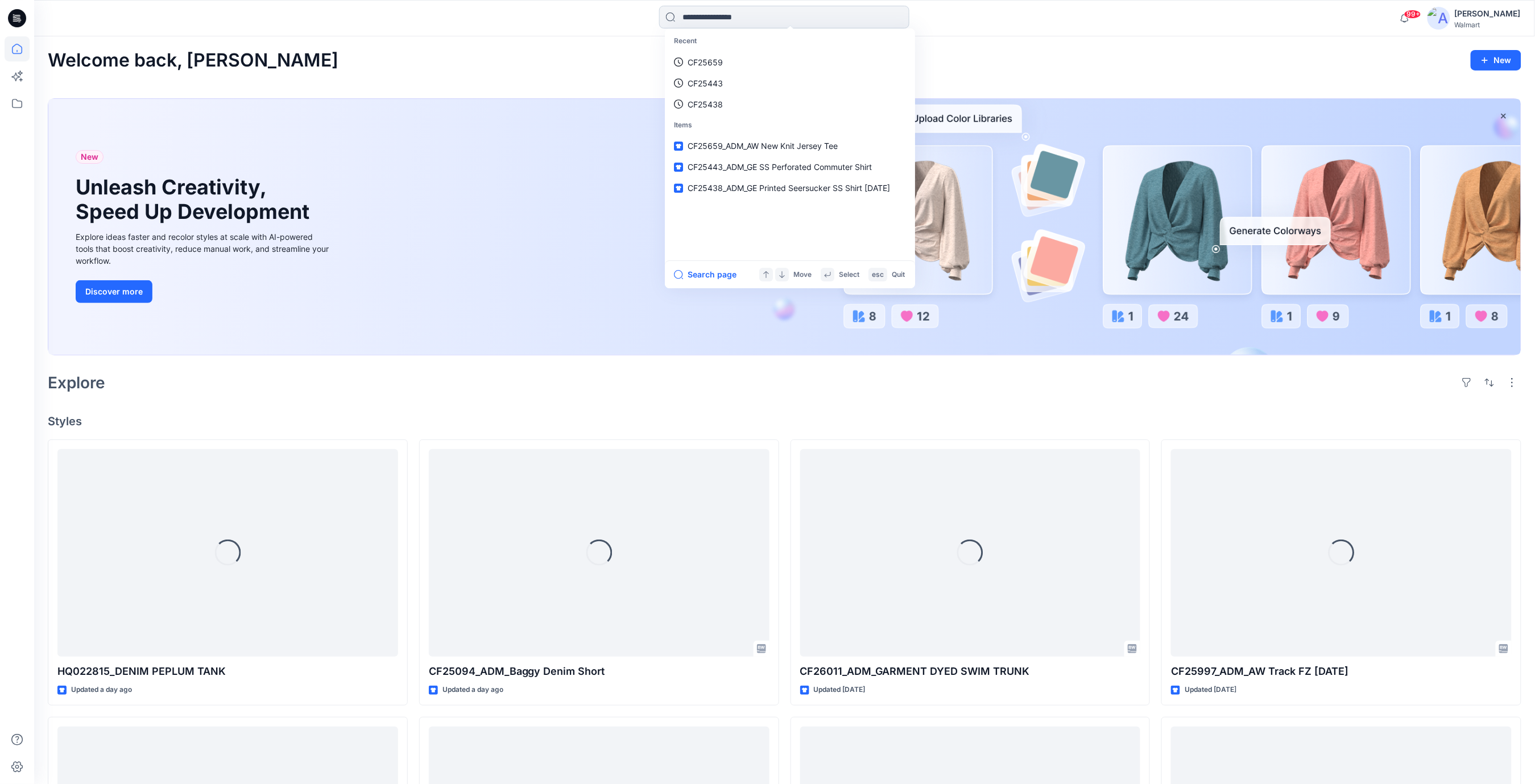
paste input "*********"
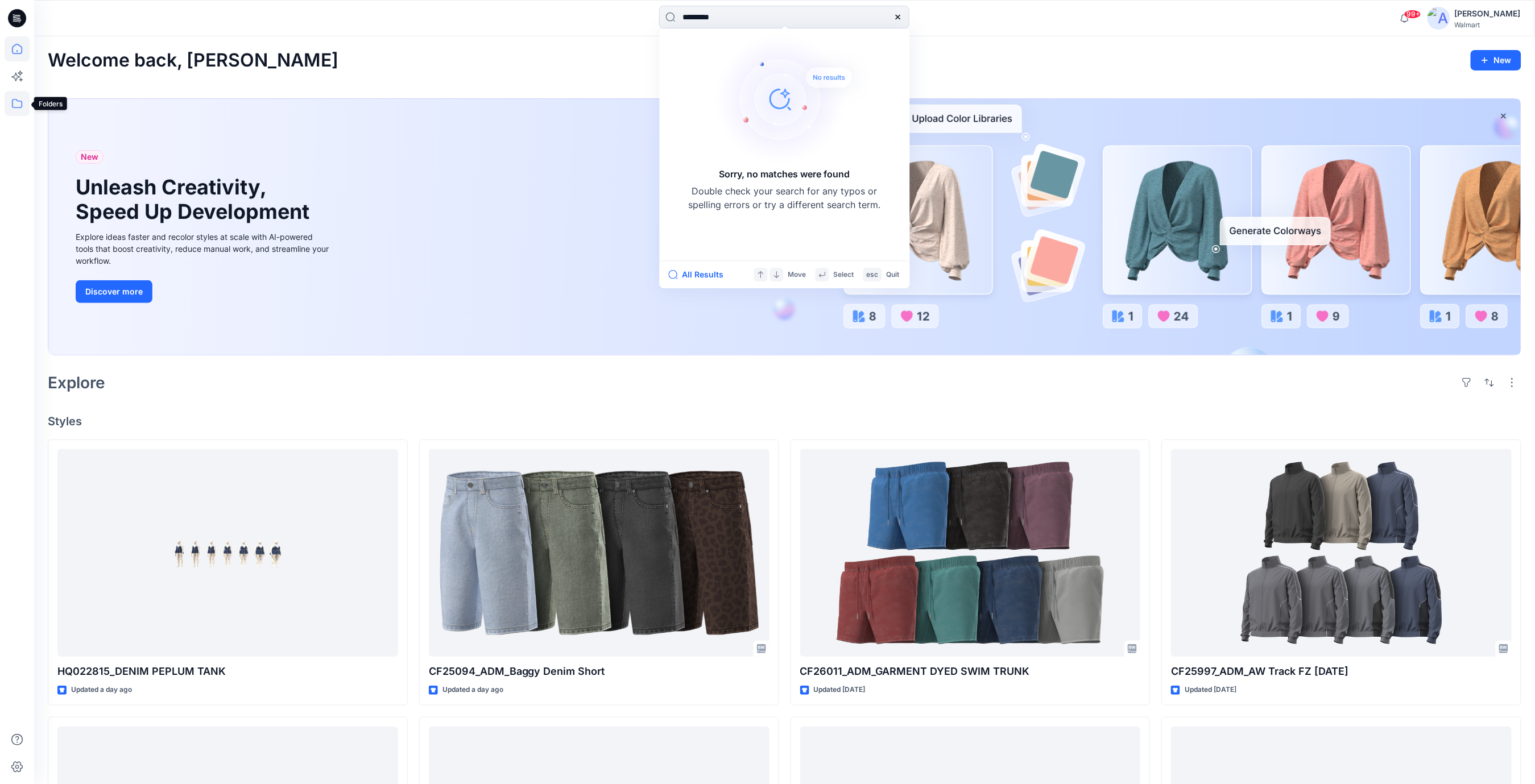
type input "*********"
click at [14, 106] on icon at bounding box center [17, 103] width 25 height 25
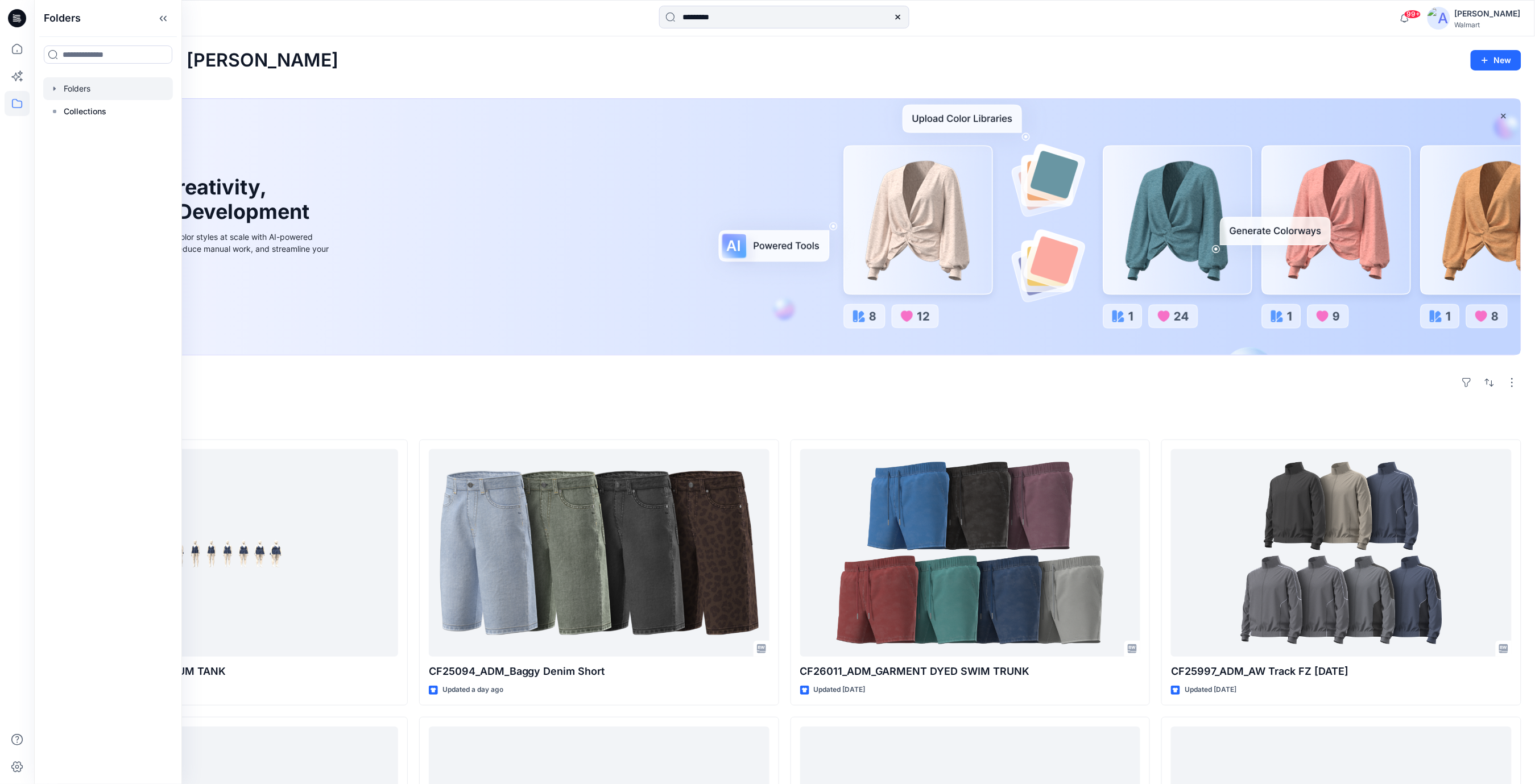
click at [67, 87] on div at bounding box center [108, 89] width 130 height 23
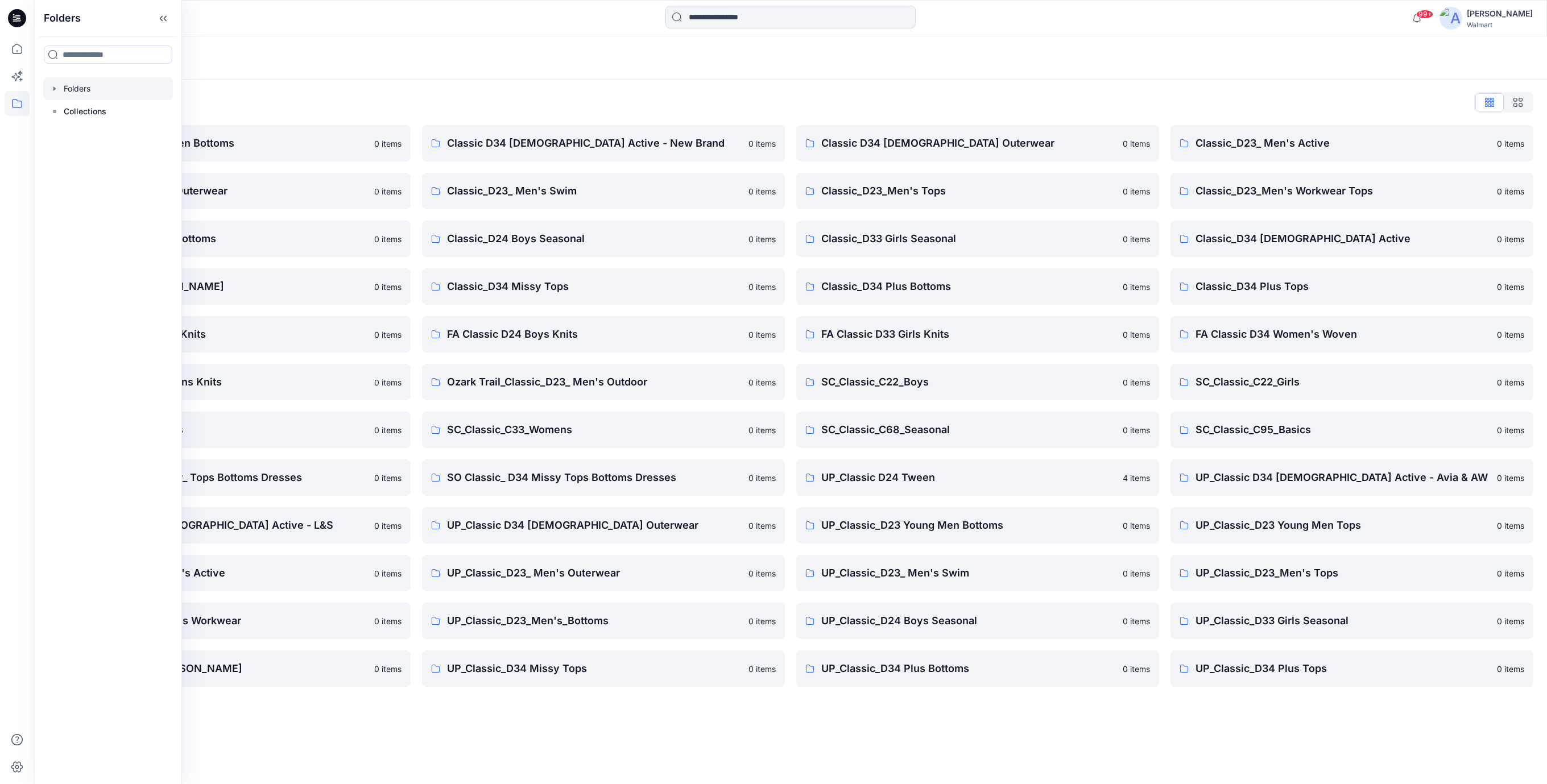
click at [748, 100] on div "Folders List" at bounding box center [790, 103] width 1485 height 18
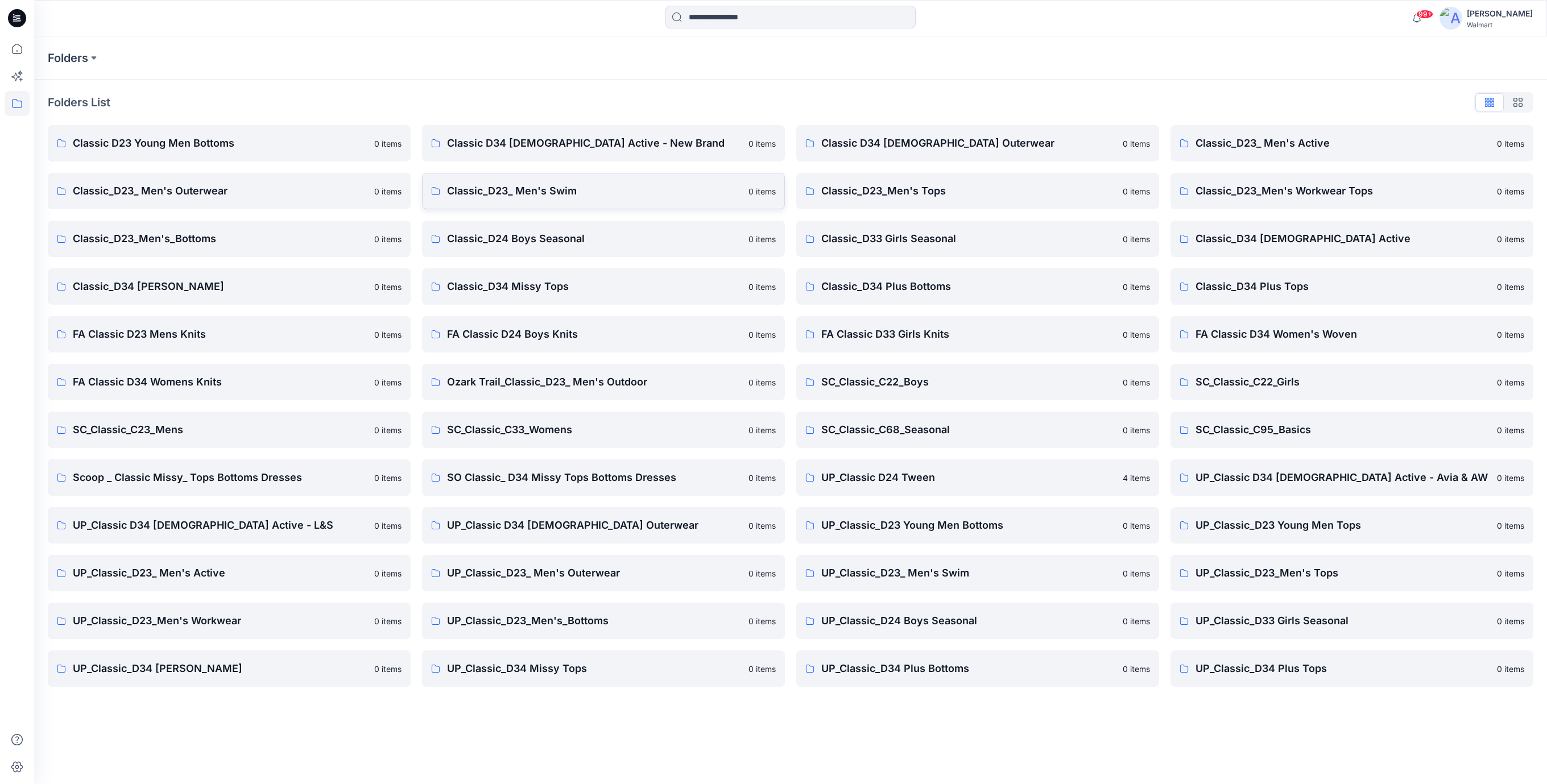
click at [555, 191] on p "Classic_D23_ Men's Swim" at bounding box center [594, 191] width 295 height 16
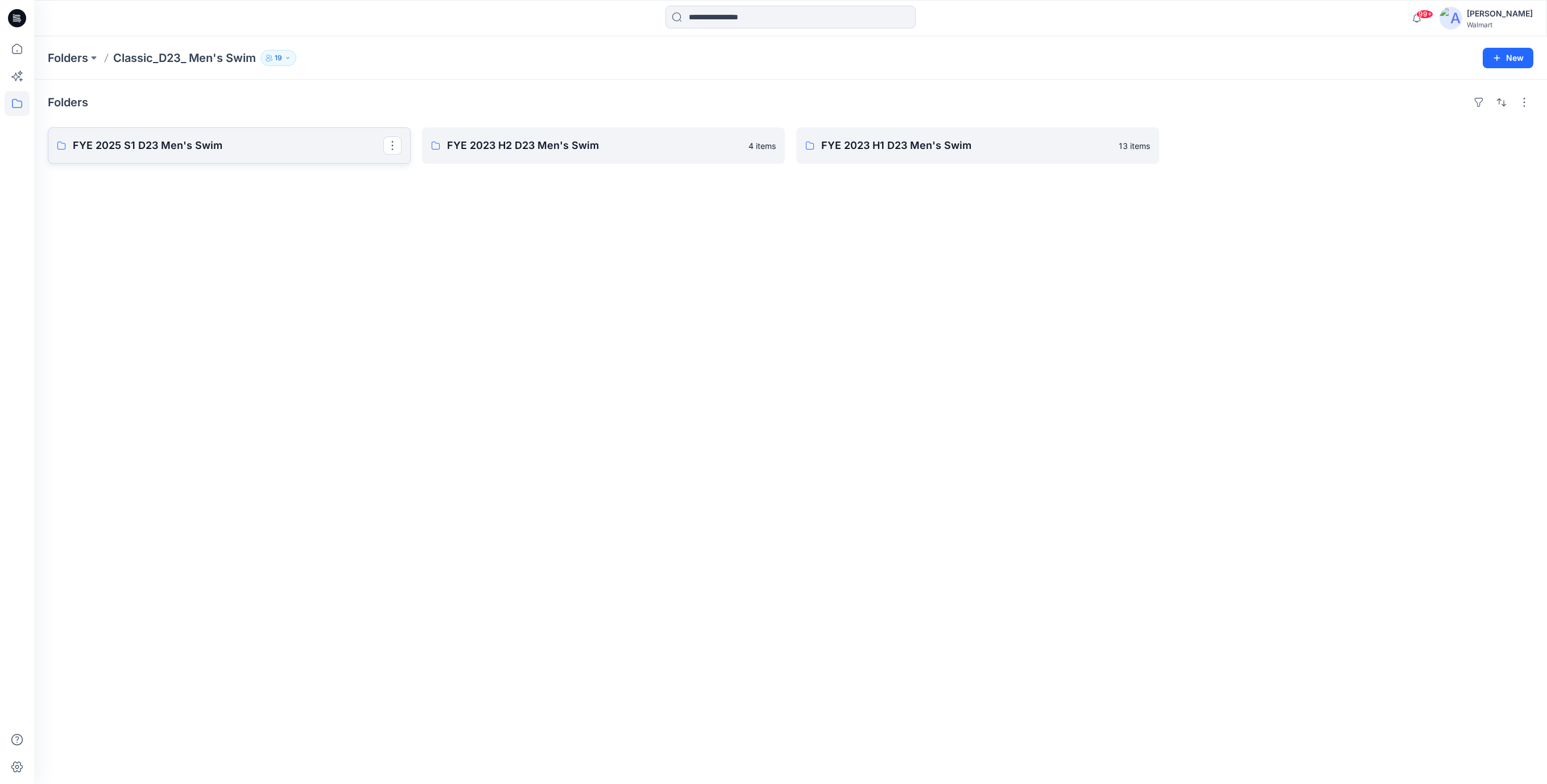
click at [170, 146] on p "FYE 2025 S1 D23 Men's Swim" at bounding box center [228, 145] width 311 height 16
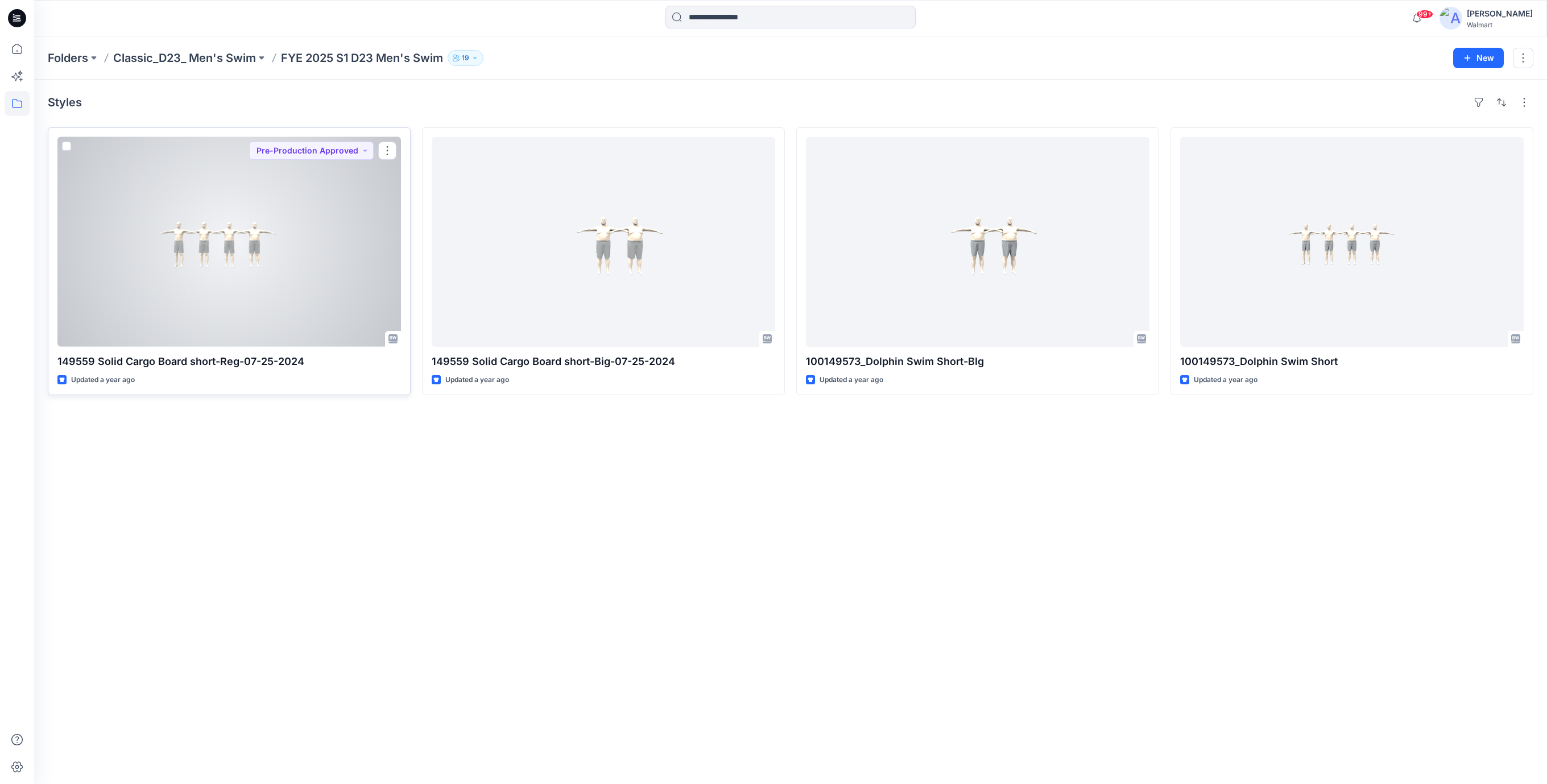
click at [215, 239] on div at bounding box center [229, 242] width 343 height 210
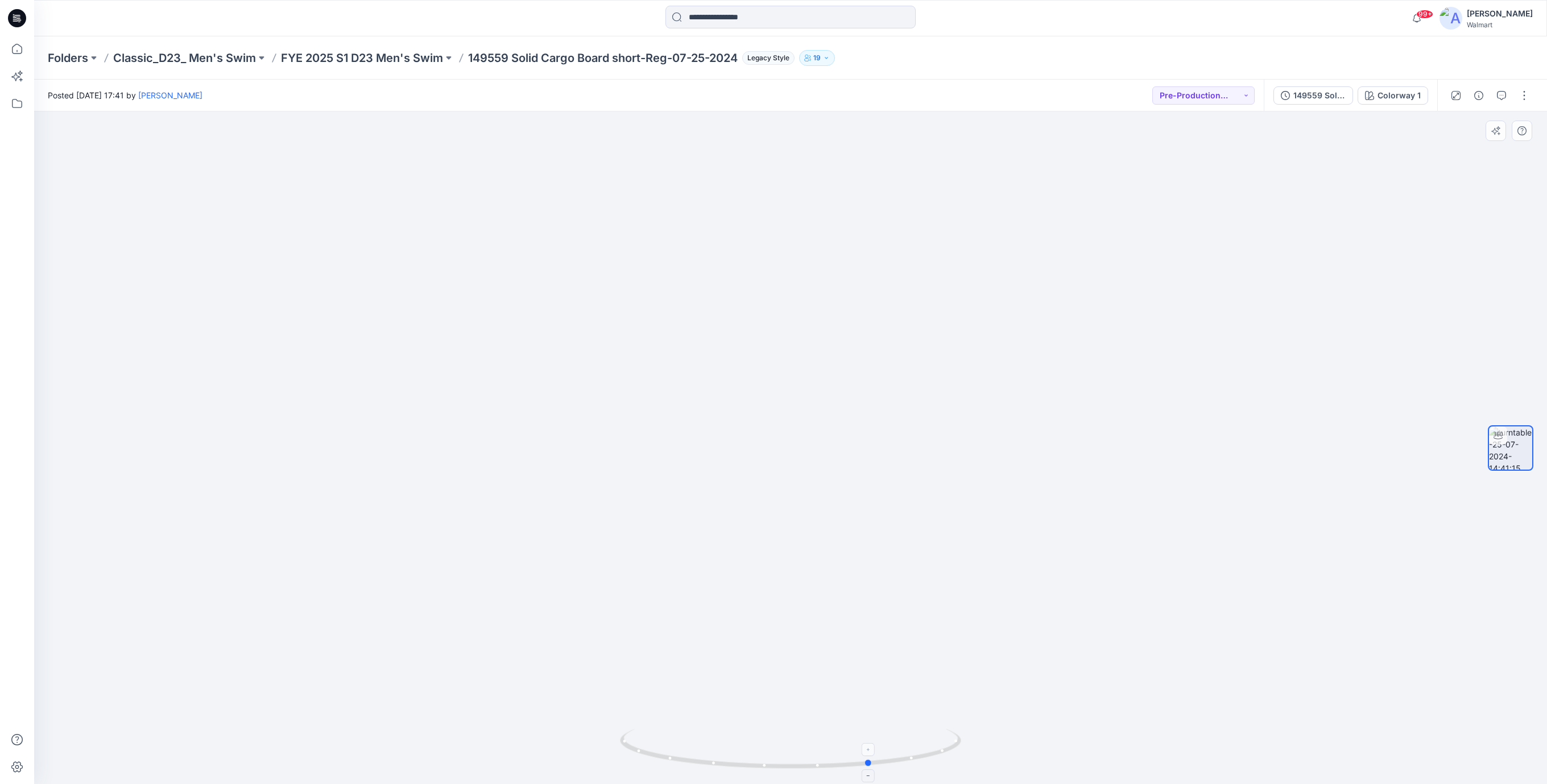
drag, startPoint x: 895, startPoint y: 764, endPoint x: 936, endPoint y: 747, distance: 44.4
click at [936, 747] on div at bounding box center [790, 755] width 341 height 57
drag, startPoint x: 423, startPoint y: 179, endPoint x: 453, endPoint y: 185, distance: 30.6
click at [423, 179] on img at bounding box center [790, 339] width 1109 height 891
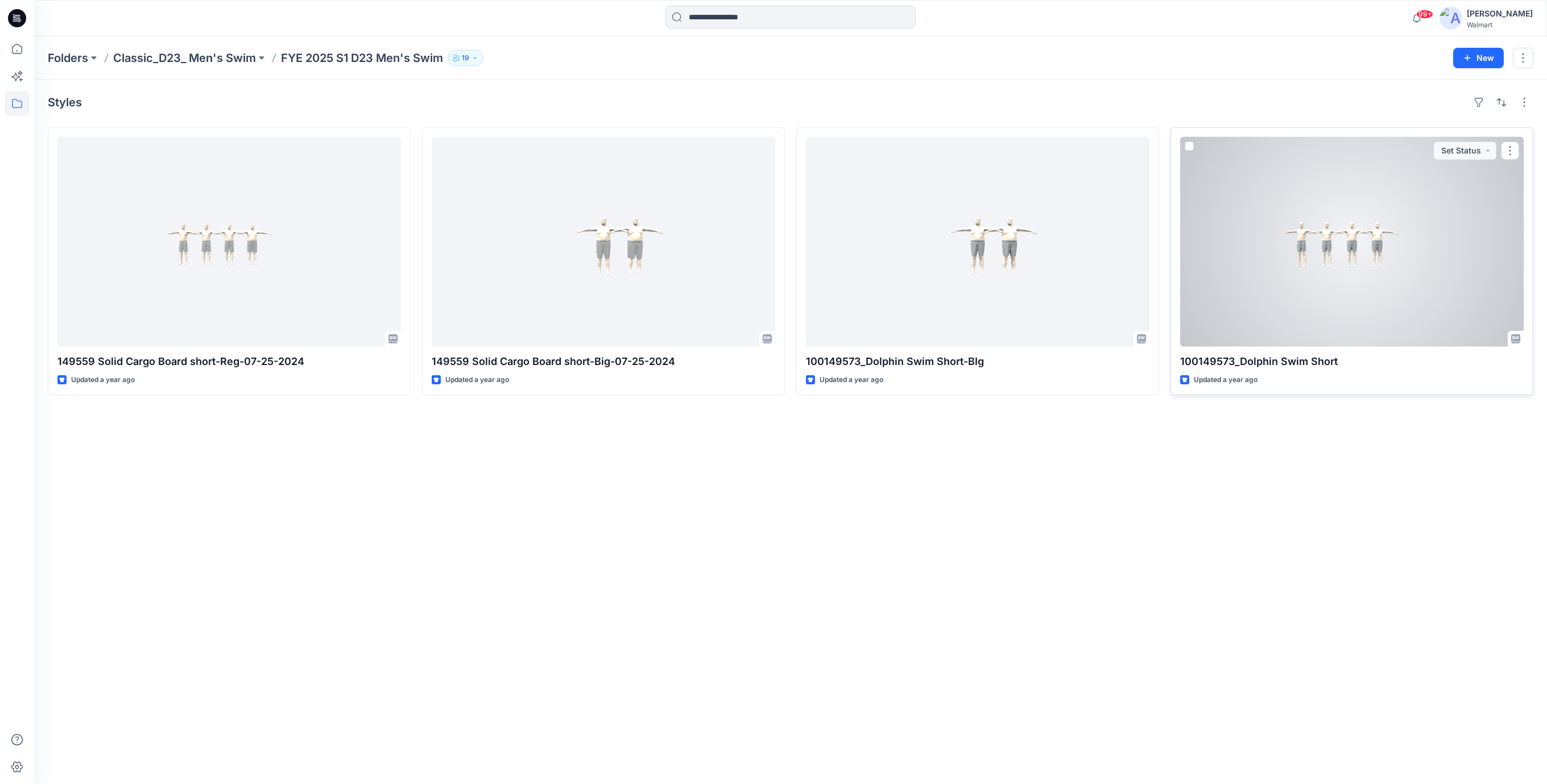
click at [1393, 255] on div at bounding box center [1352, 242] width 343 height 210
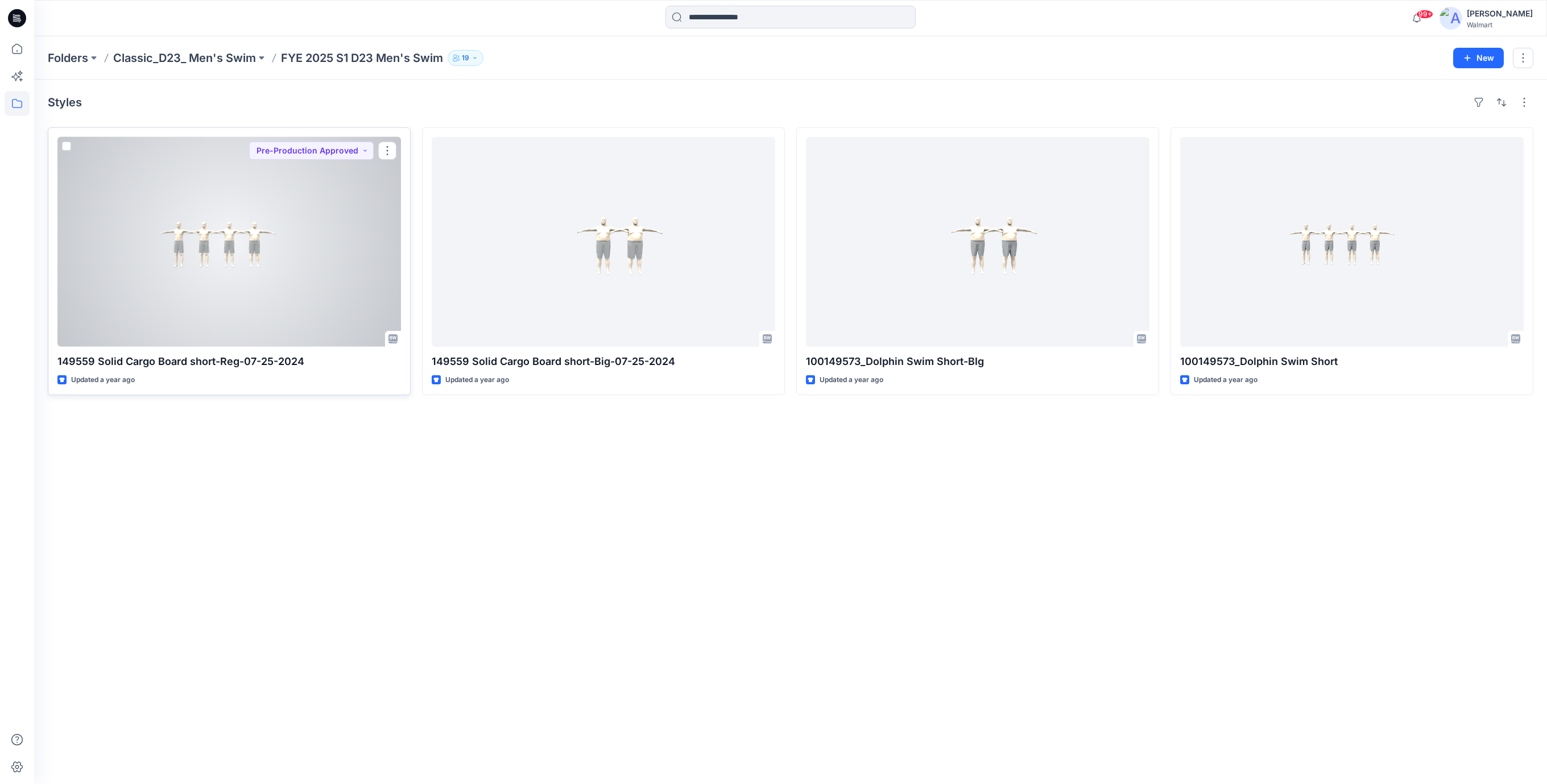
click at [198, 242] on div at bounding box center [229, 242] width 343 height 210
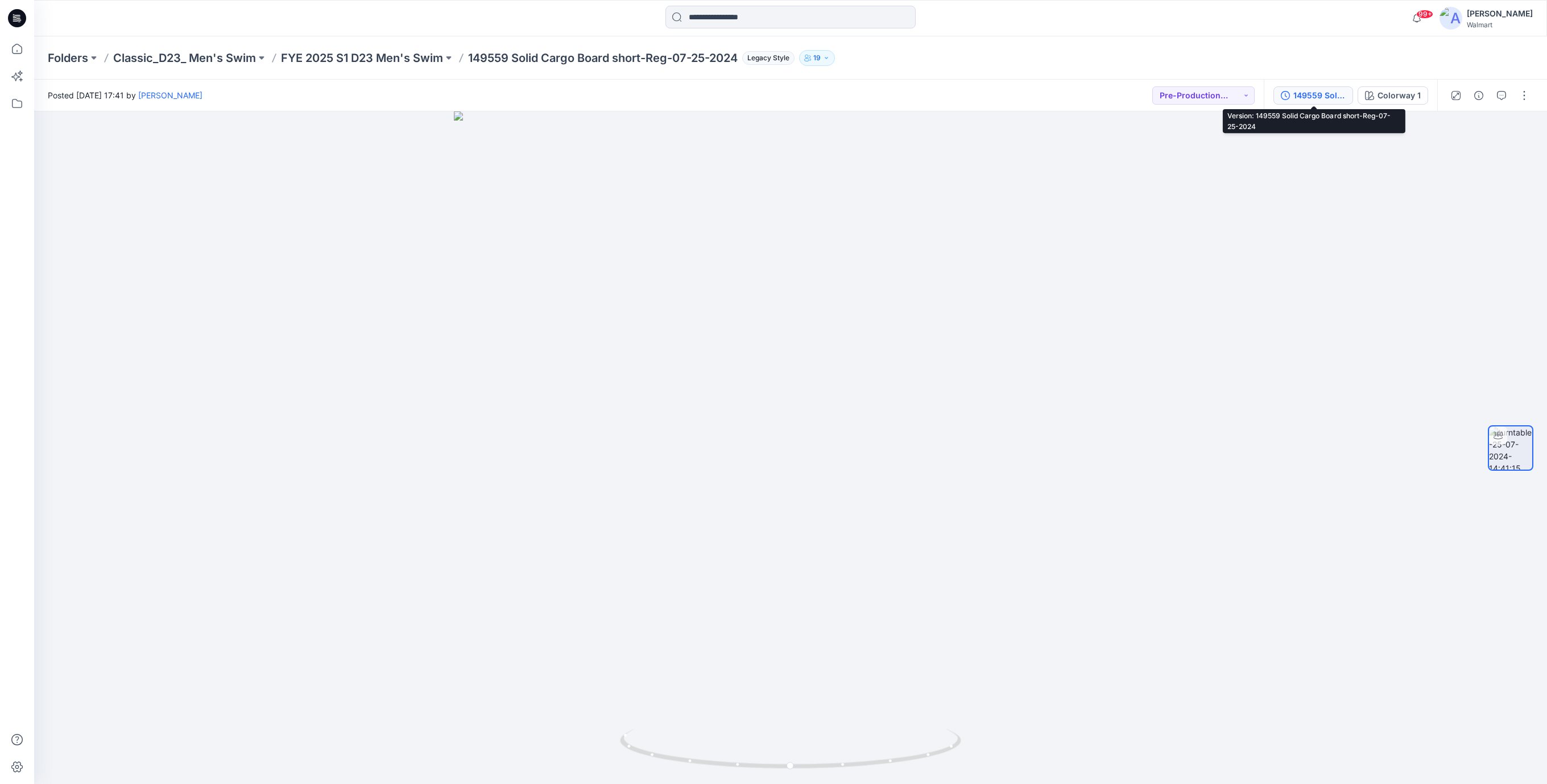
click at [1321, 96] on div "149559 Solid Cargo Board short-Reg-07-25-2024" at bounding box center [1319, 95] width 52 height 12
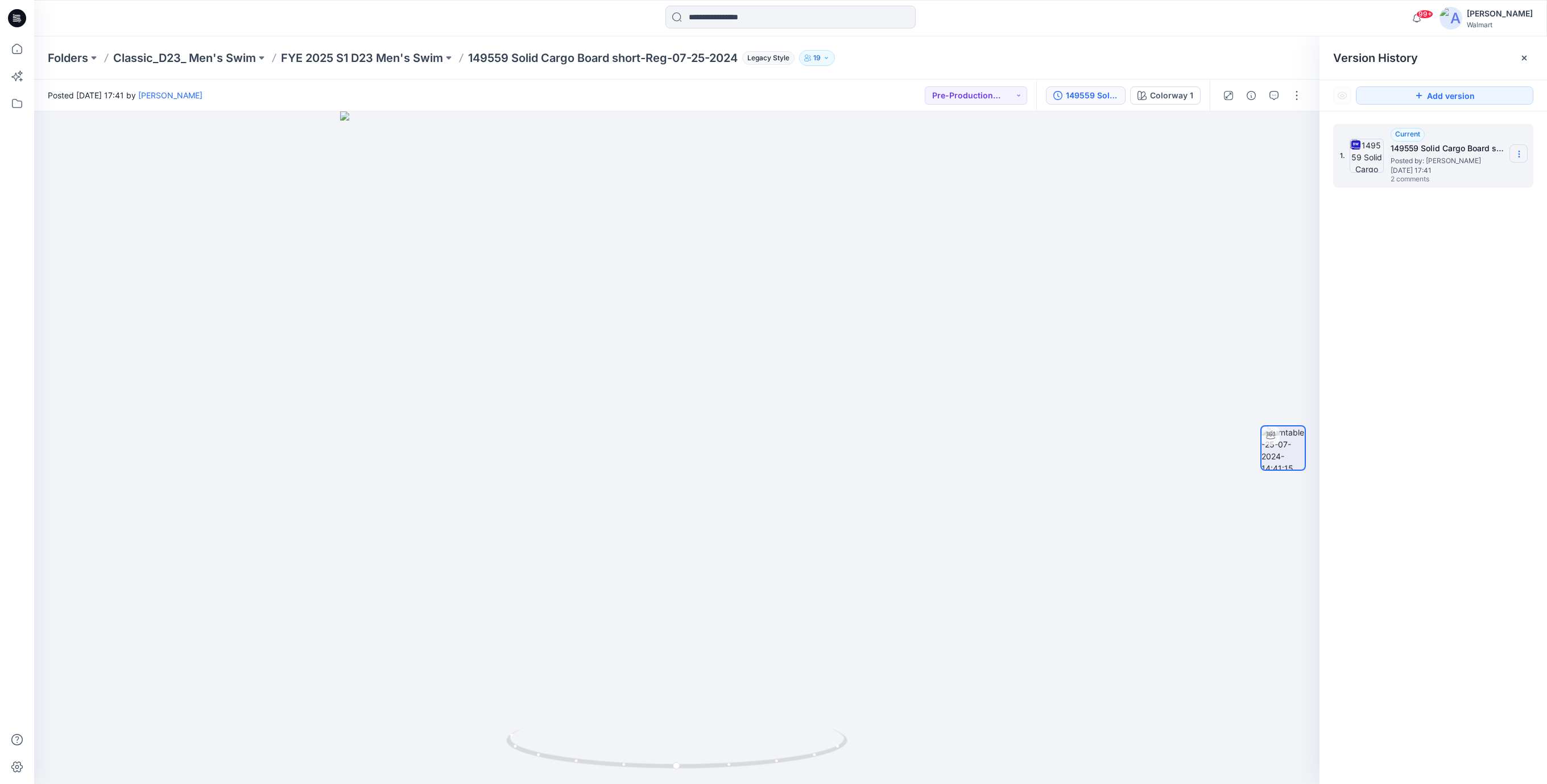
click at [1515, 153] on icon at bounding box center [1519, 154] width 9 height 9
click at [1451, 177] on span "Download Source BW File" at bounding box center [1460, 177] width 95 height 14
click at [15, 17] on icon at bounding box center [17, 17] width 5 height 1
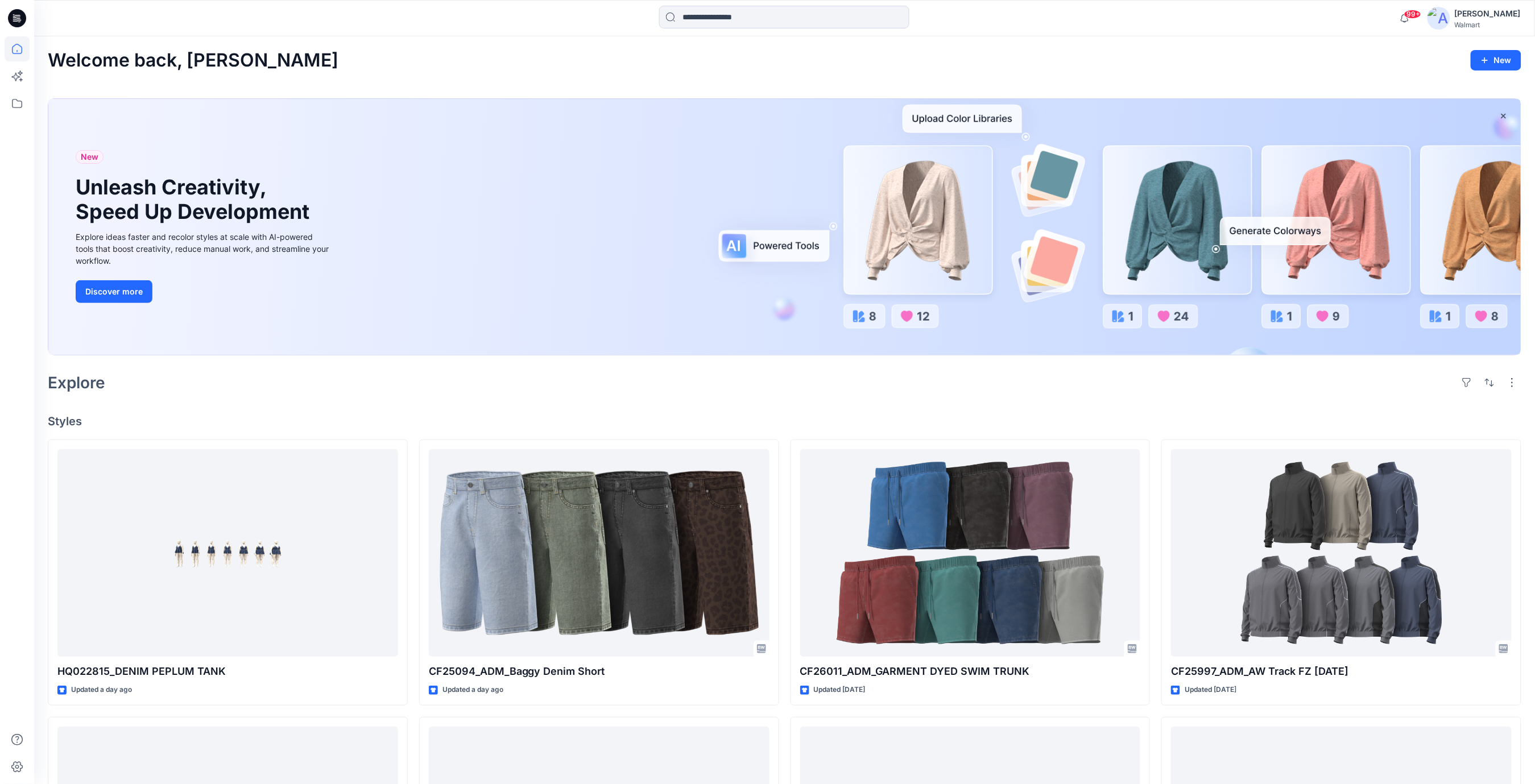
click at [770, 406] on div "Welcome back, [PERSON_NAME] New New Unleash Creativity, Speed Up Development Ex…" at bounding box center [784, 676] width 1501 height 1279
click at [774, 24] on input at bounding box center [783, 17] width 250 height 23
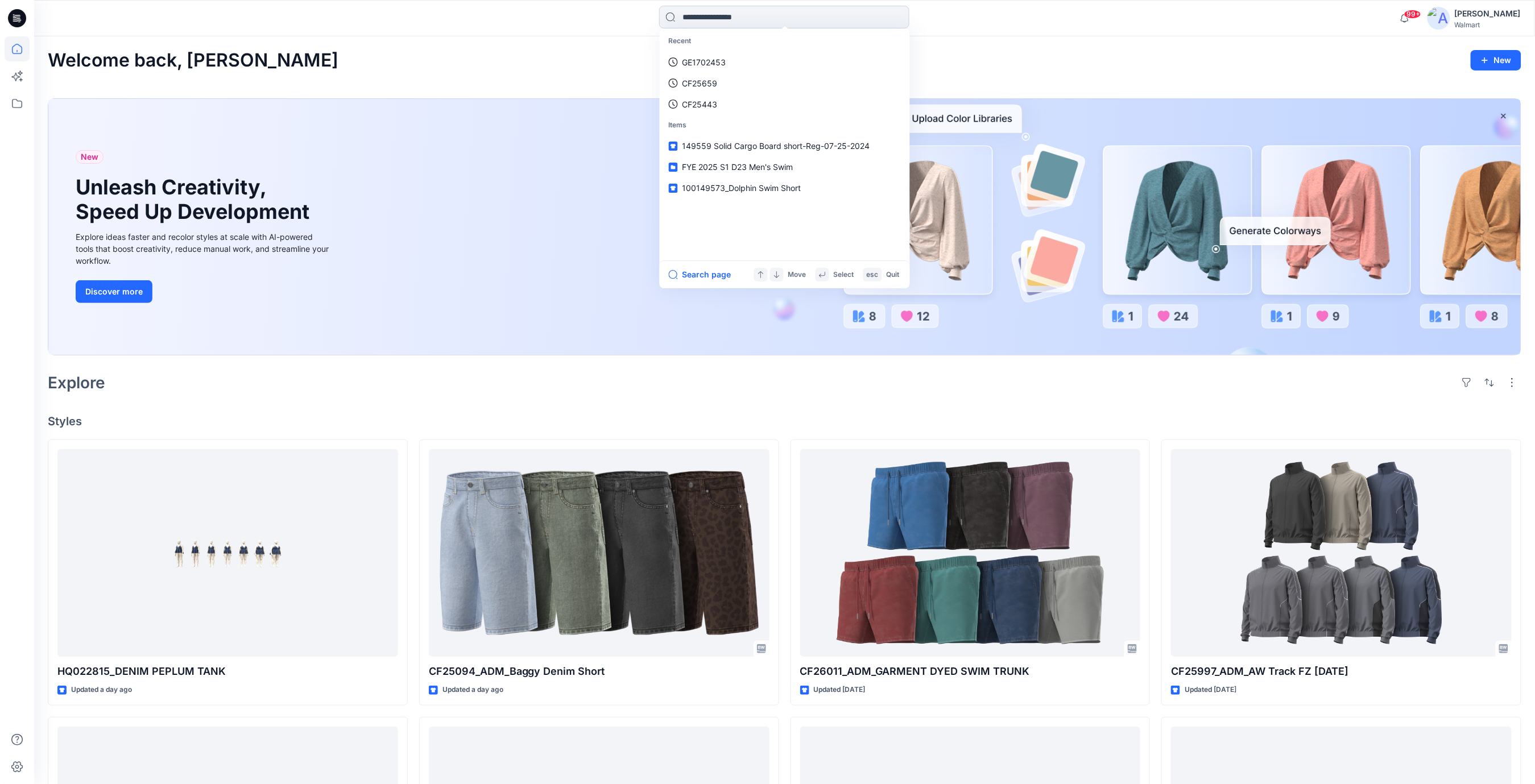
paste input "*******"
type input "*******"
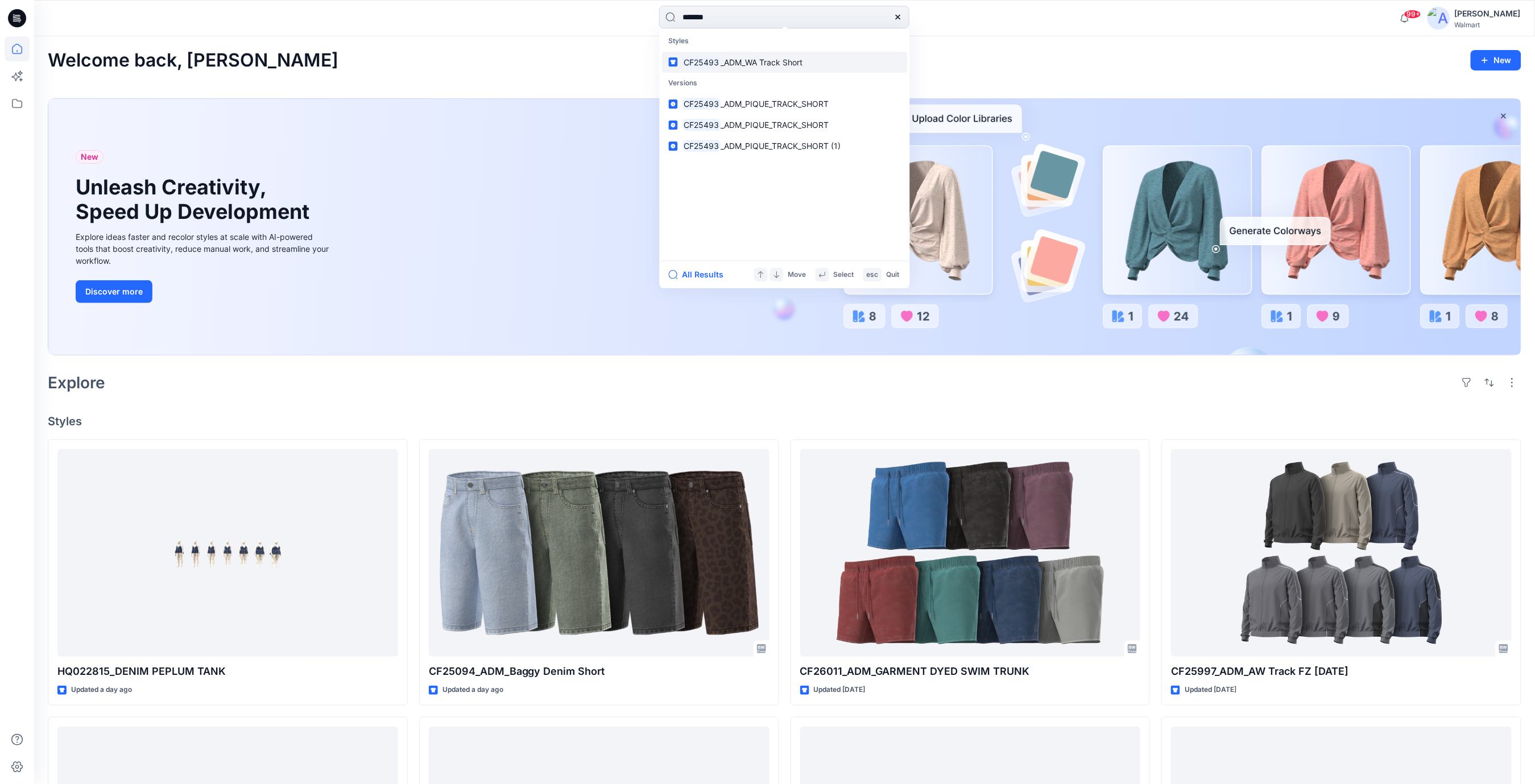
click at [753, 62] on span "_ADM_WA Track Short" at bounding box center [761, 62] width 82 height 10
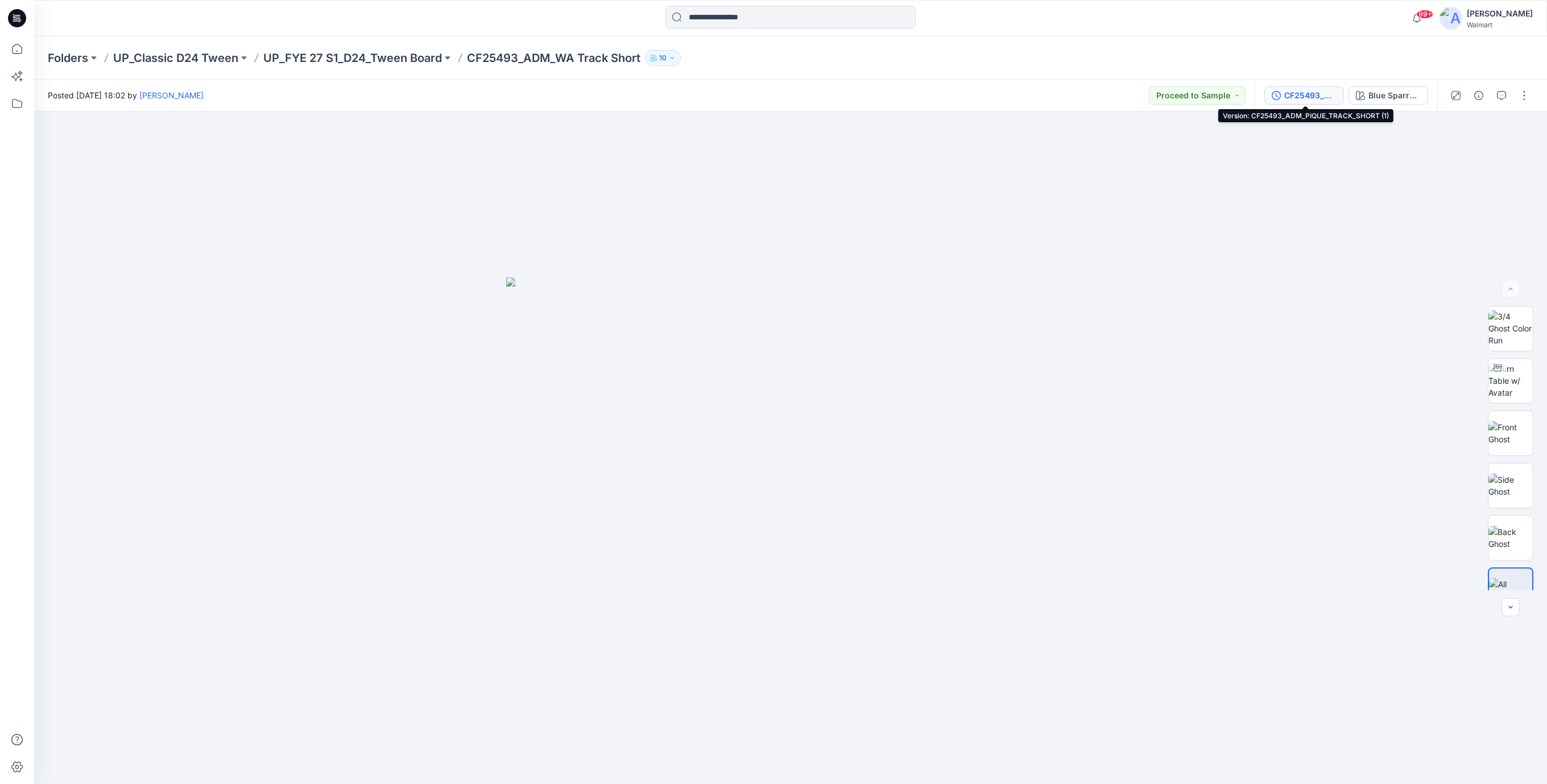
click at [1303, 93] on div "CF25493_ADM_PIQUE_TRACK_SHORT (1)" at bounding box center [1310, 95] width 52 height 12
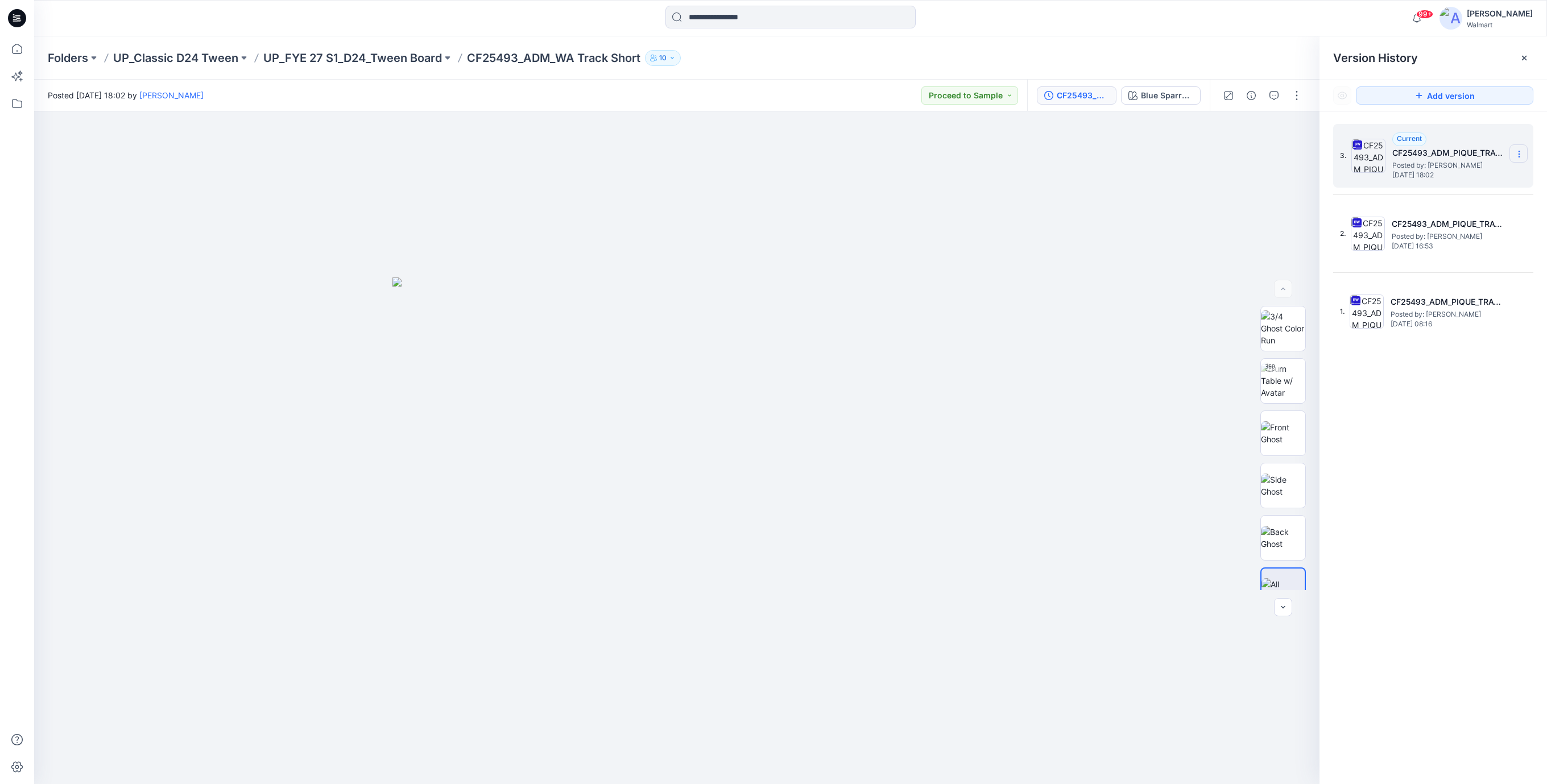
click at [1516, 156] on icon at bounding box center [1519, 154] width 9 height 9
click at [1447, 174] on span "Download Source BW File" at bounding box center [1460, 177] width 95 height 14
click at [17, 16] on icon at bounding box center [17, 18] width 18 height 18
